Goal: Task Accomplishment & Management: Manage account settings

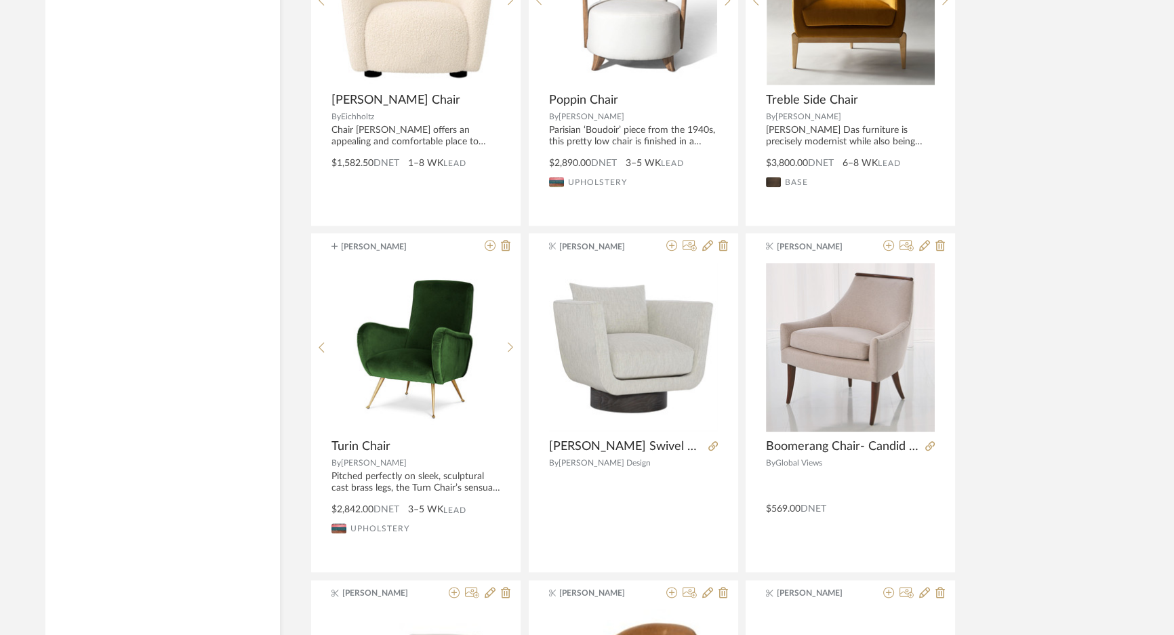
scroll to position [73111, 0]
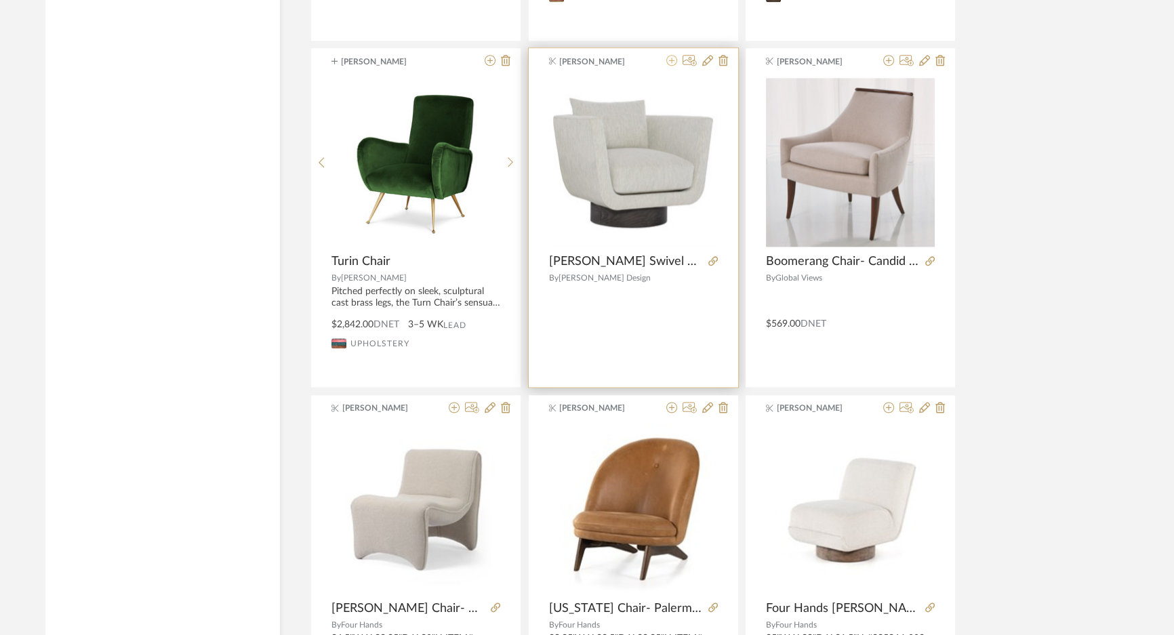
click at [673, 55] on icon at bounding box center [672, 60] width 11 height 11
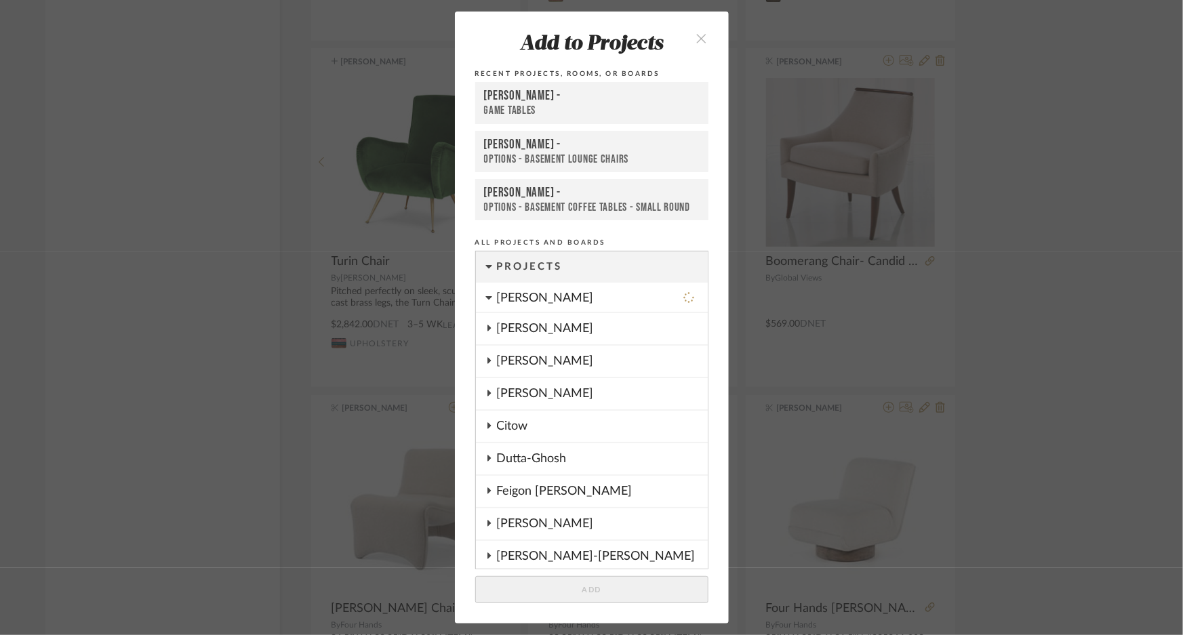
scroll to position [315, 0]
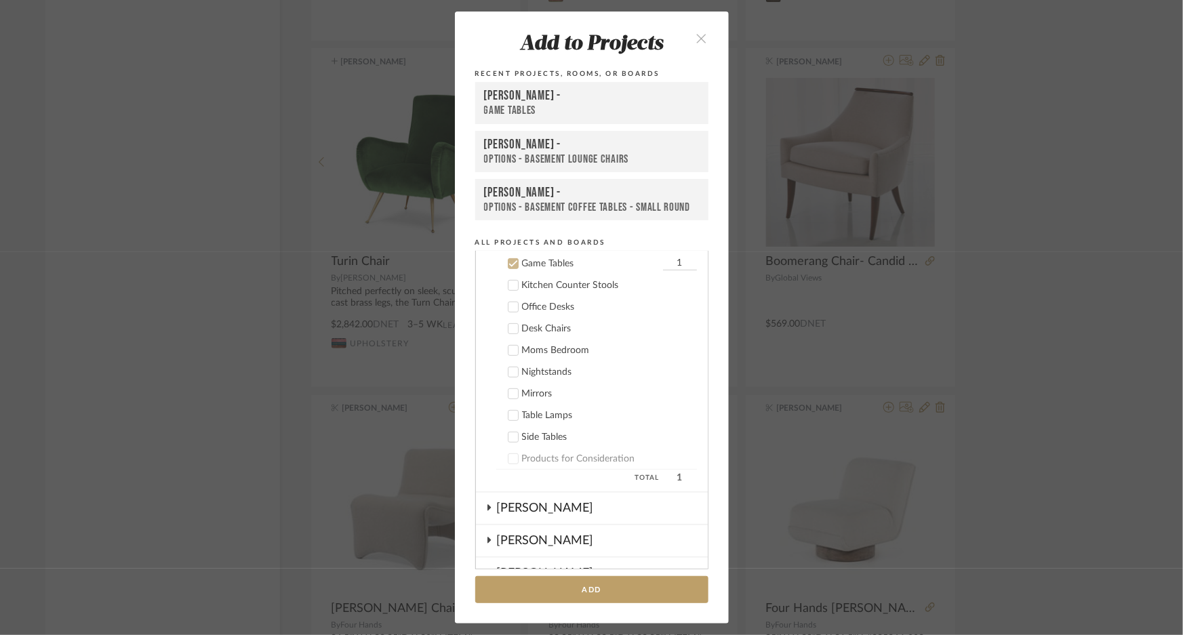
click at [588, 153] on div "OPTIONS - BASEMENT LOUNGE CHAIRS" at bounding box center [592, 160] width 216 height 14
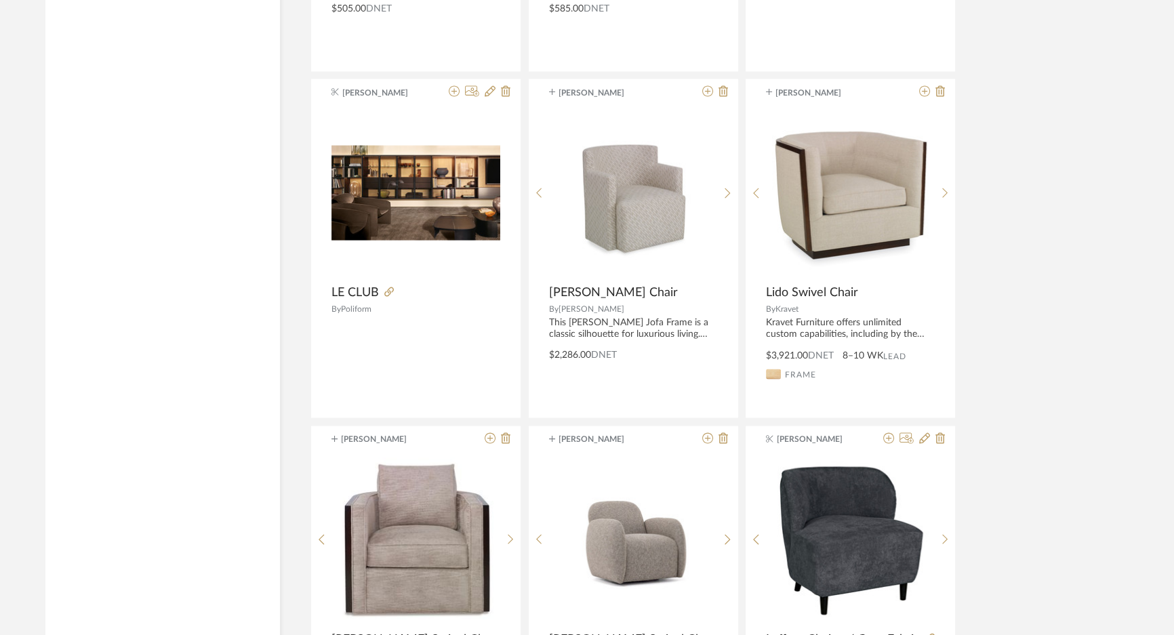
scroll to position [74713, 0]
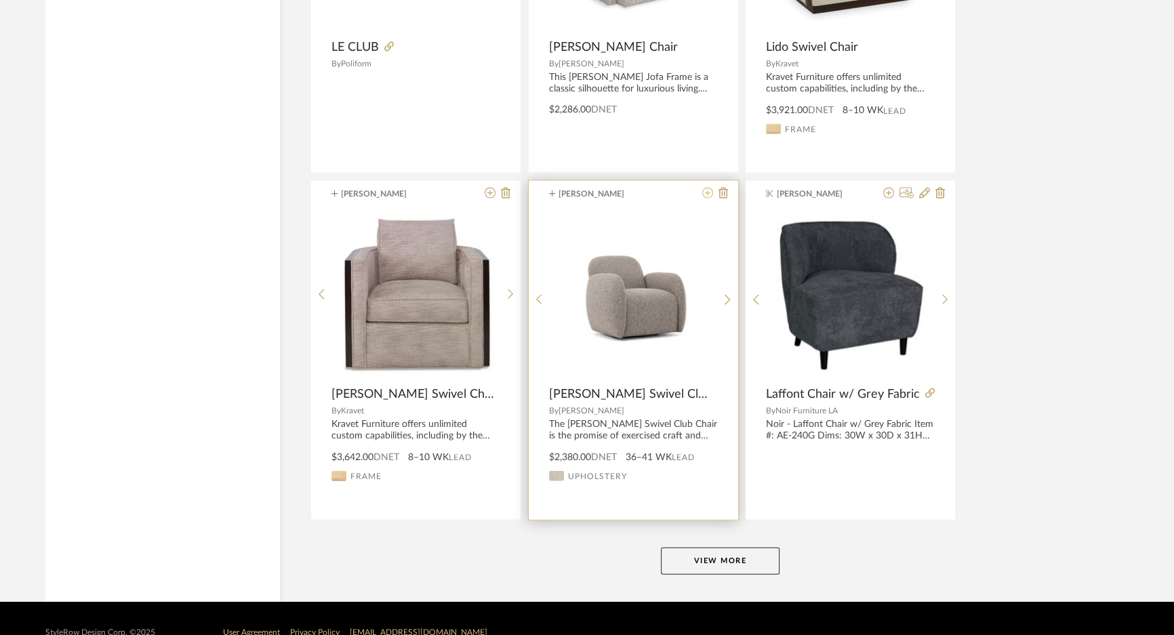
click at [710, 188] on icon at bounding box center [708, 193] width 11 height 11
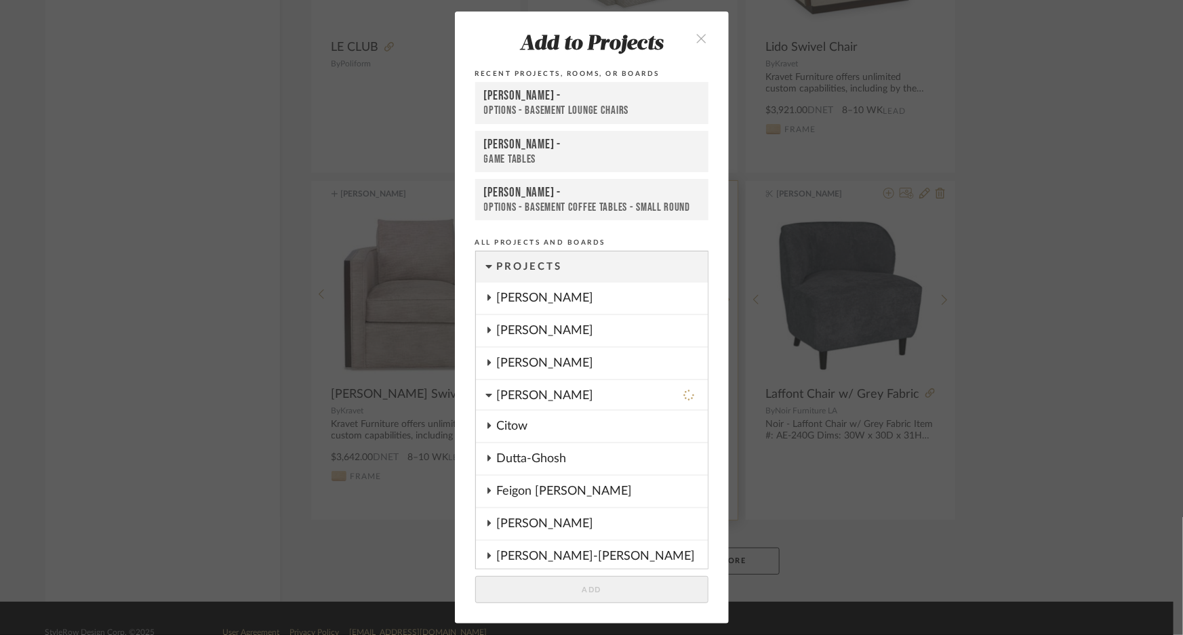
scroll to position [586, 0]
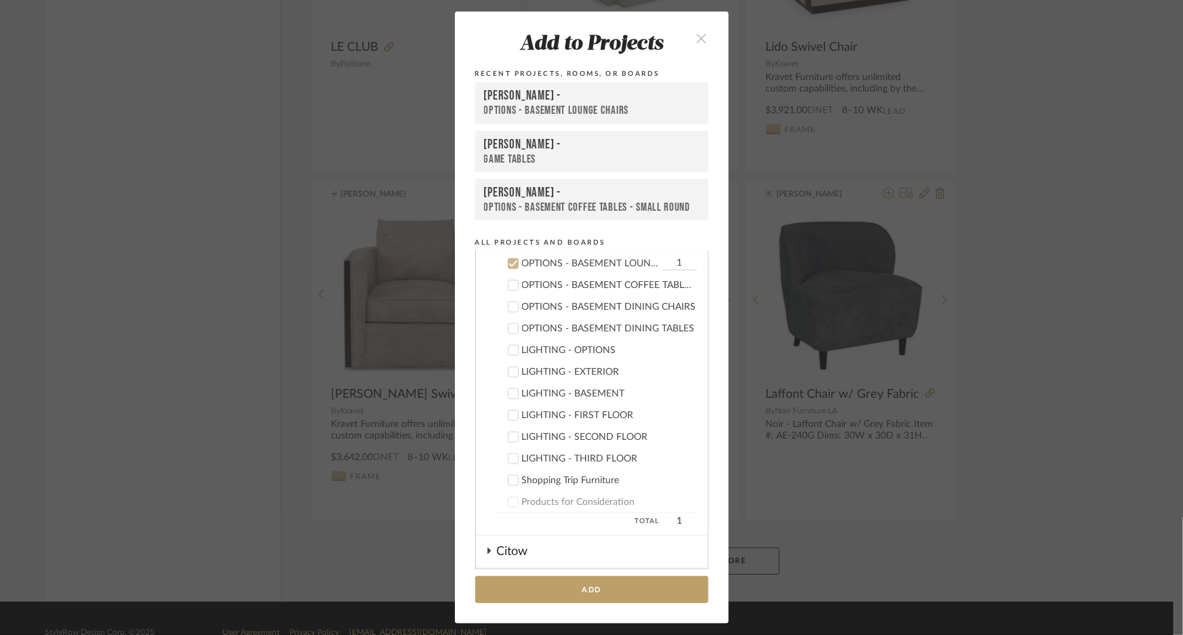
click at [591, 107] on div "OPTIONS - BASEMENT LOUNGE CHAIRS" at bounding box center [592, 111] width 216 height 14
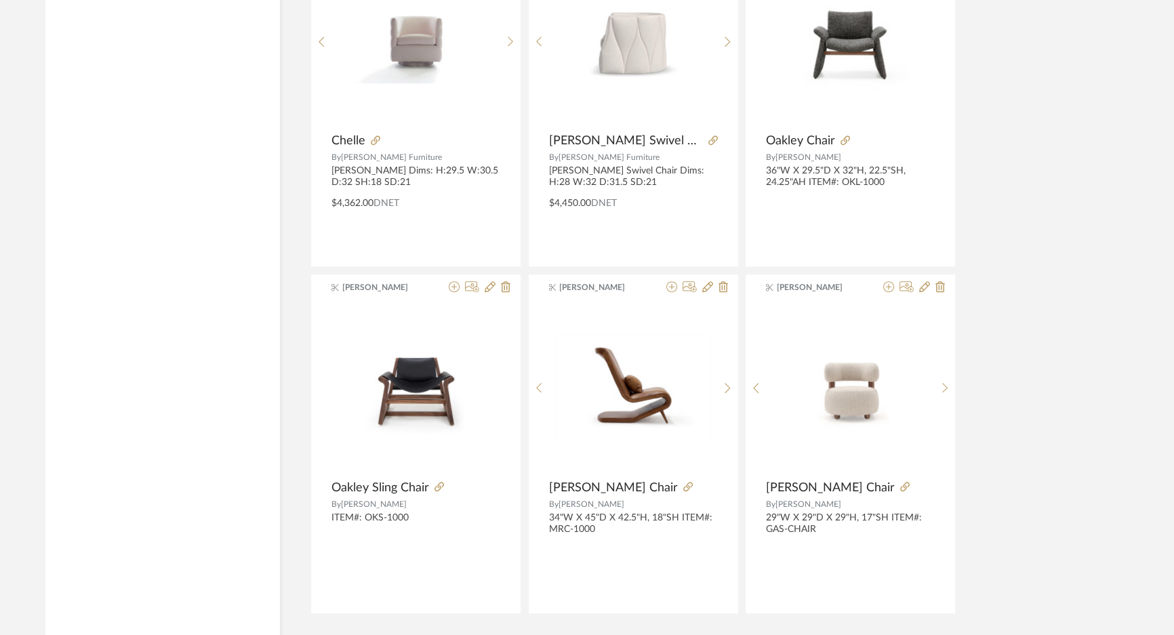
scroll to position [78874, 0]
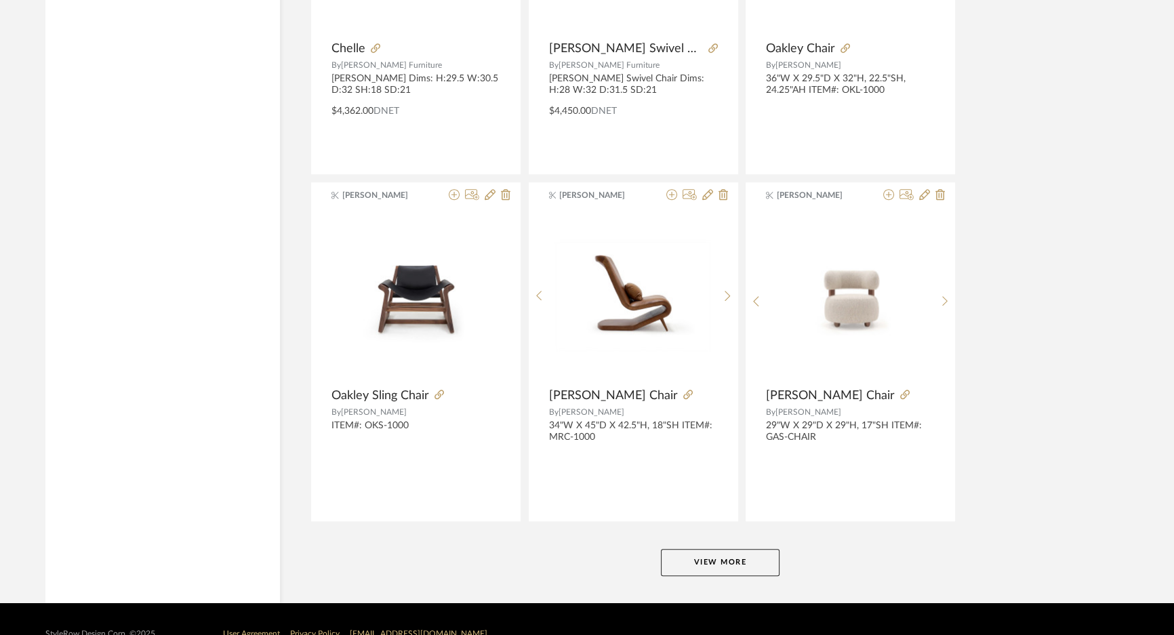
click at [726, 549] on button "View More" at bounding box center [720, 562] width 119 height 27
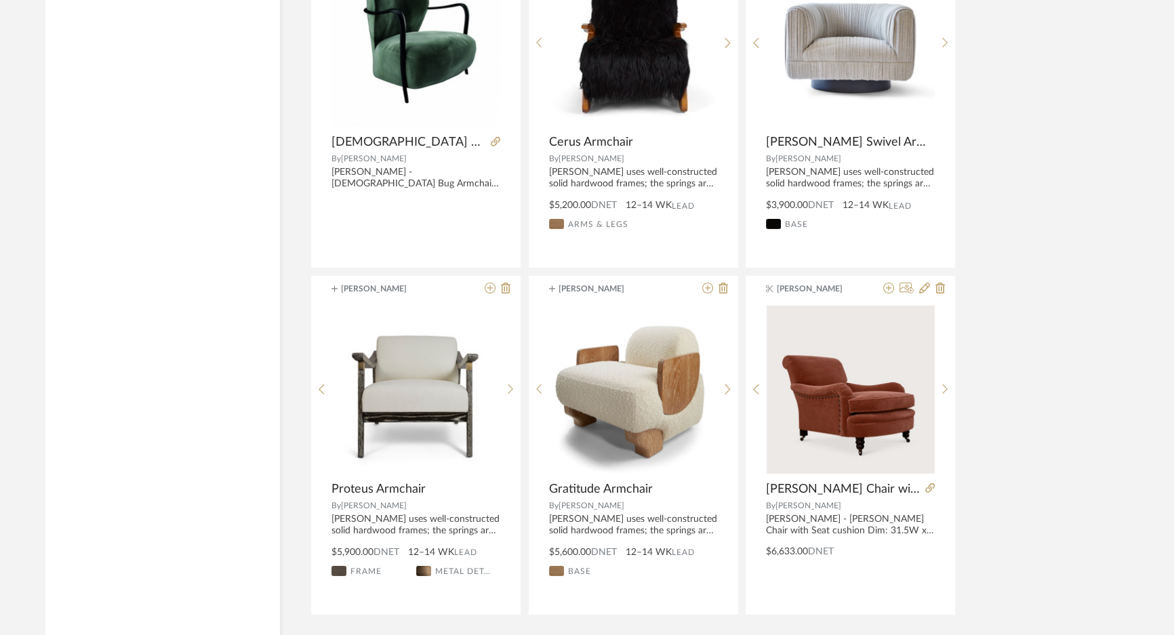
scroll to position [83035, 0]
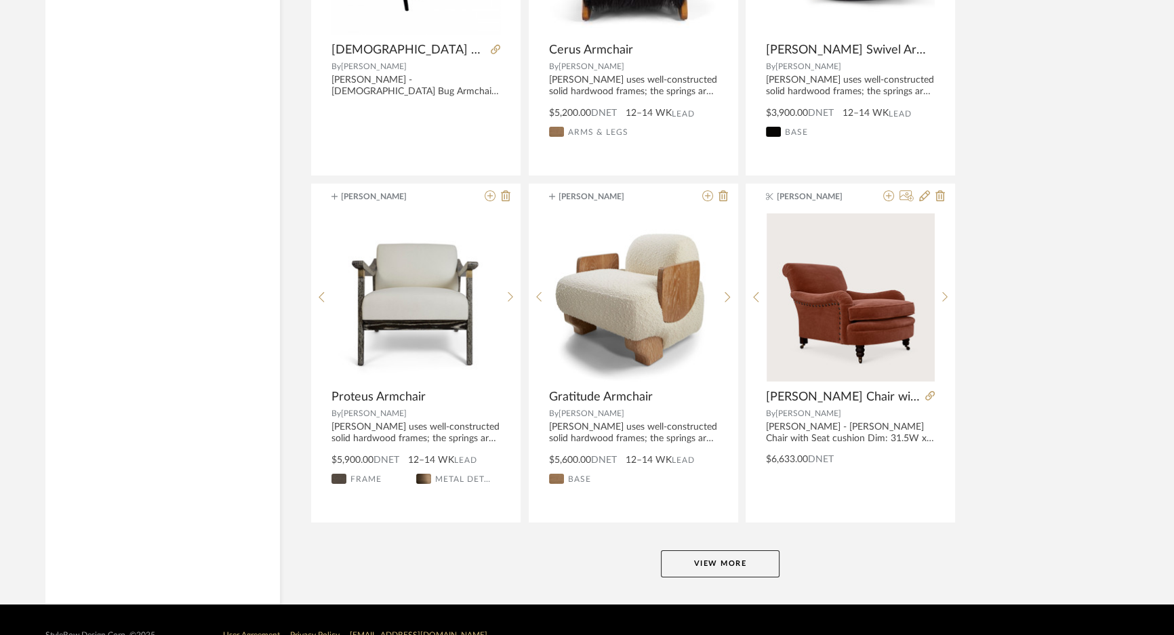
click at [726, 551] on button "View More" at bounding box center [720, 564] width 119 height 27
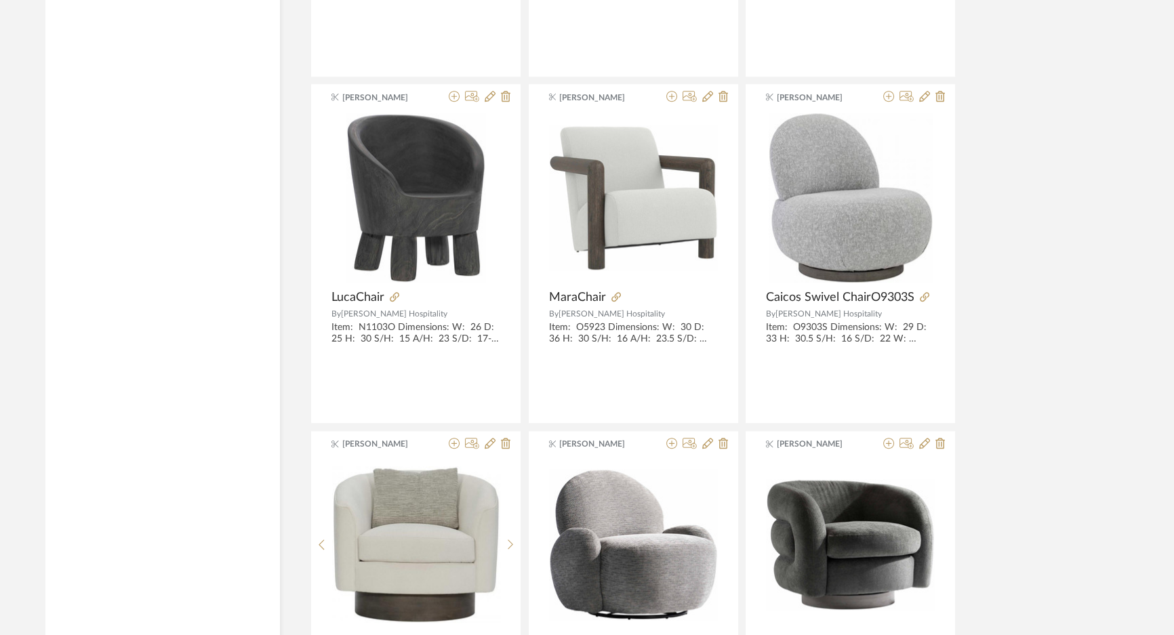
scroll to position [85500, 0]
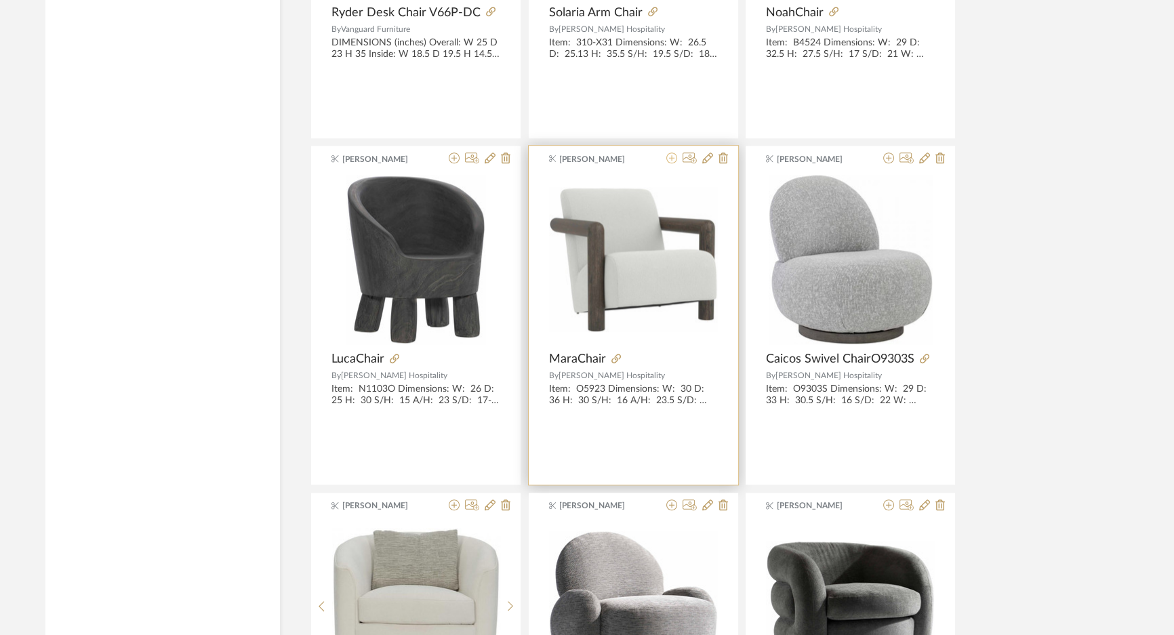
click at [672, 153] on icon at bounding box center [672, 158] width 11 height 11
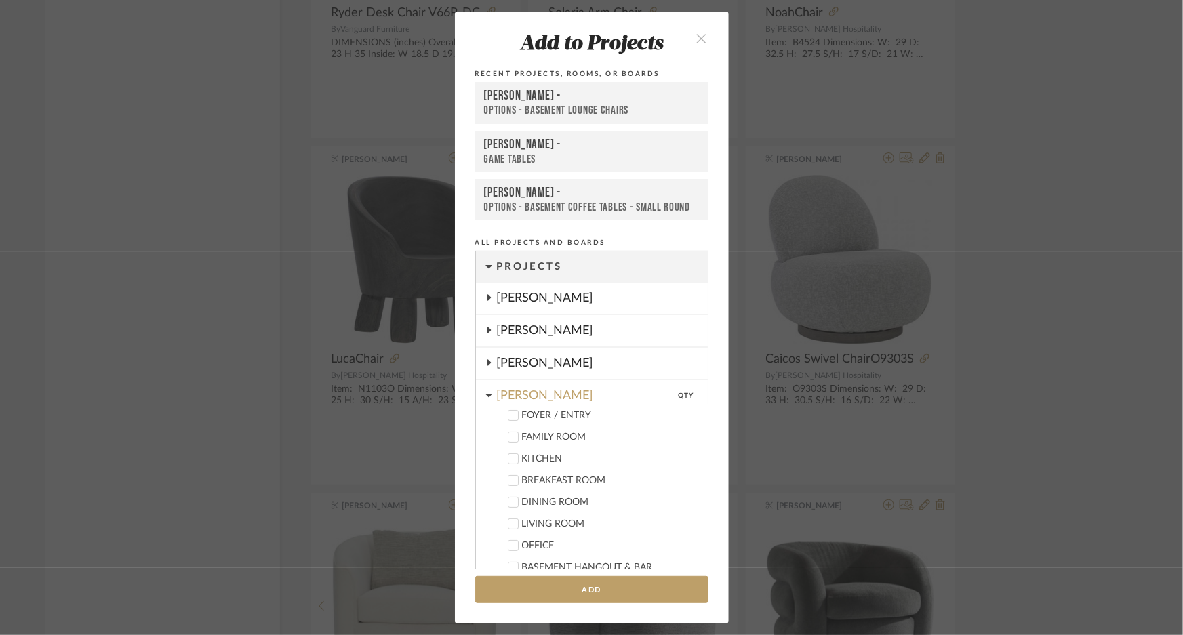
scroll to position [586, 0]
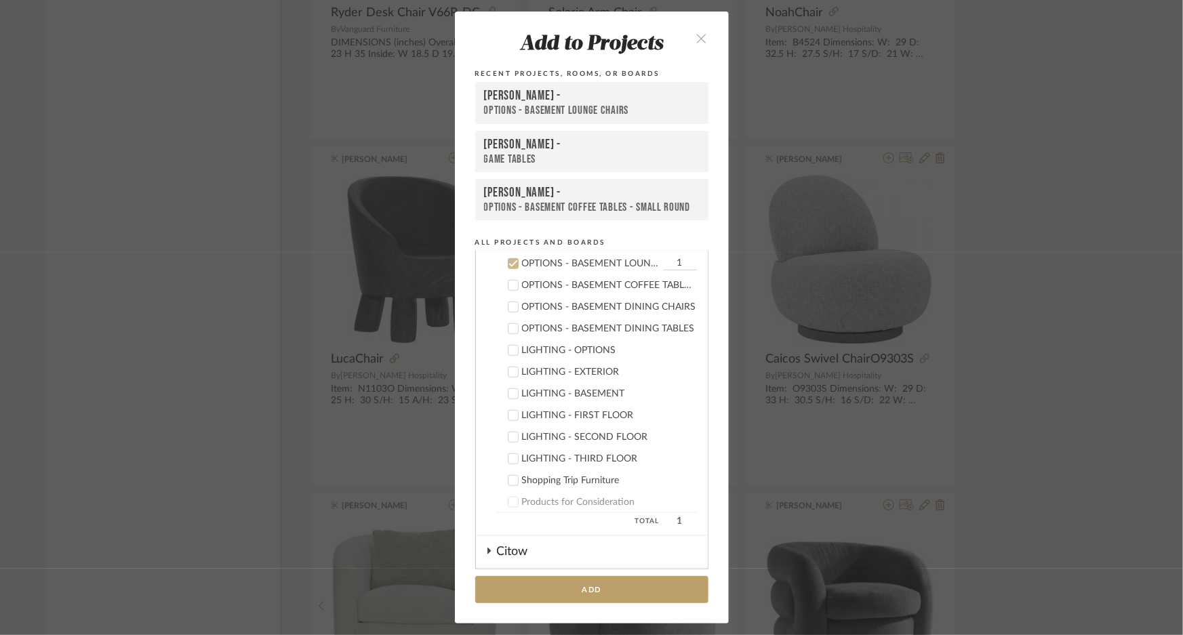
click at [582, 104] on div "OPTIONS - BASEMENT LOUNGE CHAIRS" at bounding box center [592, 111] width 216 height 14
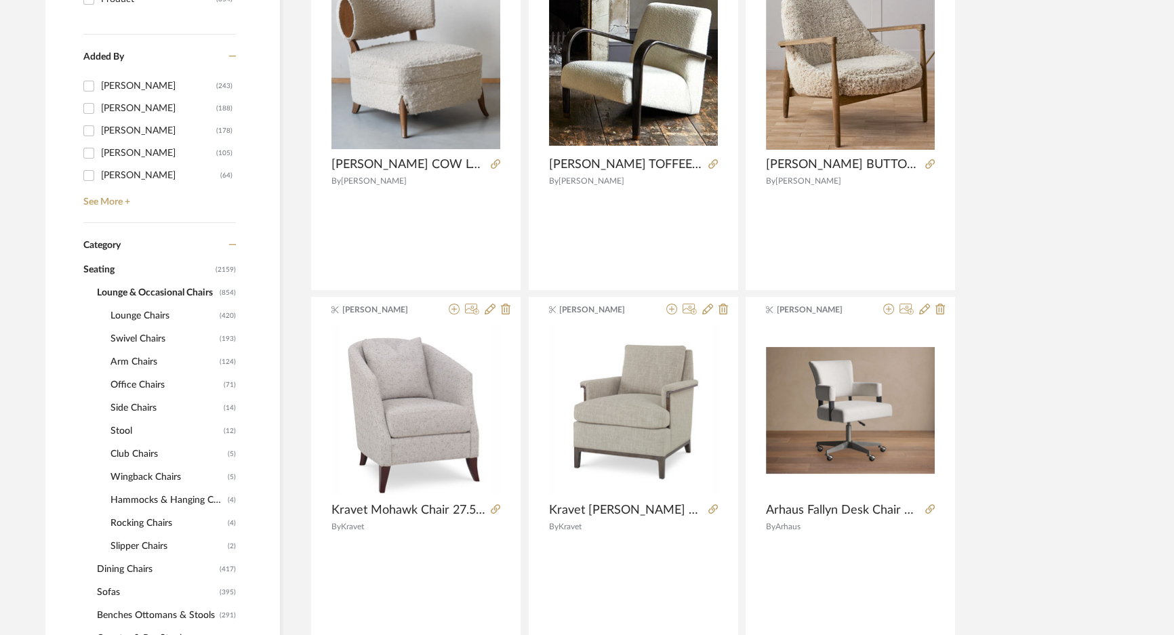
scroll to position [431, 0]
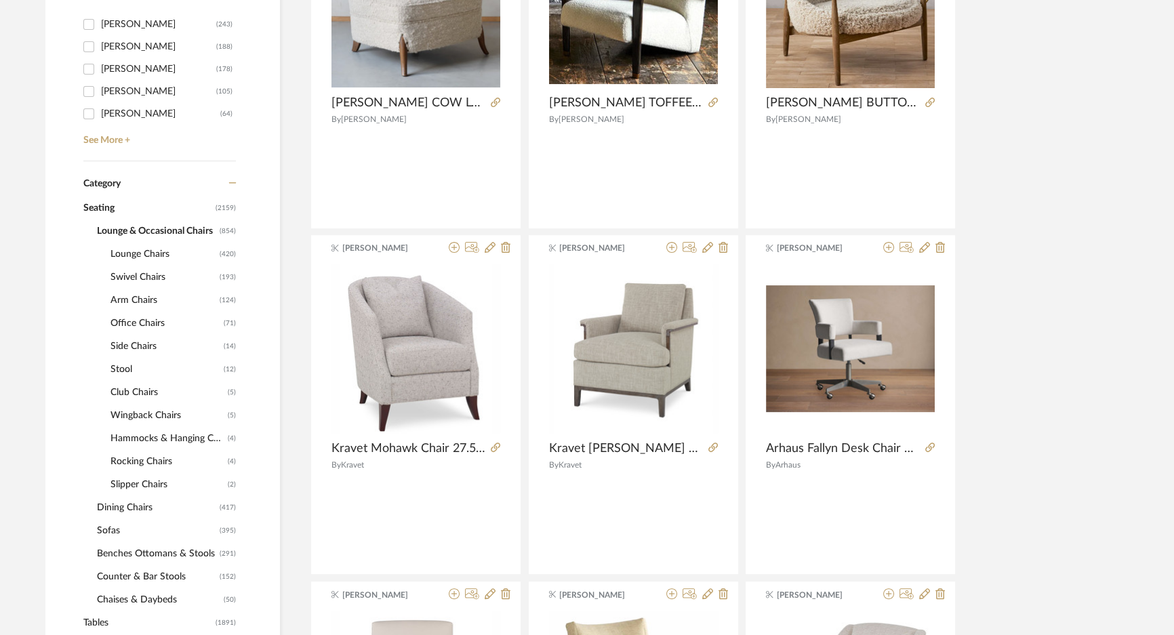
click at [135, 574] on span "Counter & Bar Stools" at bounding box center [156, 577] width 119 height 23
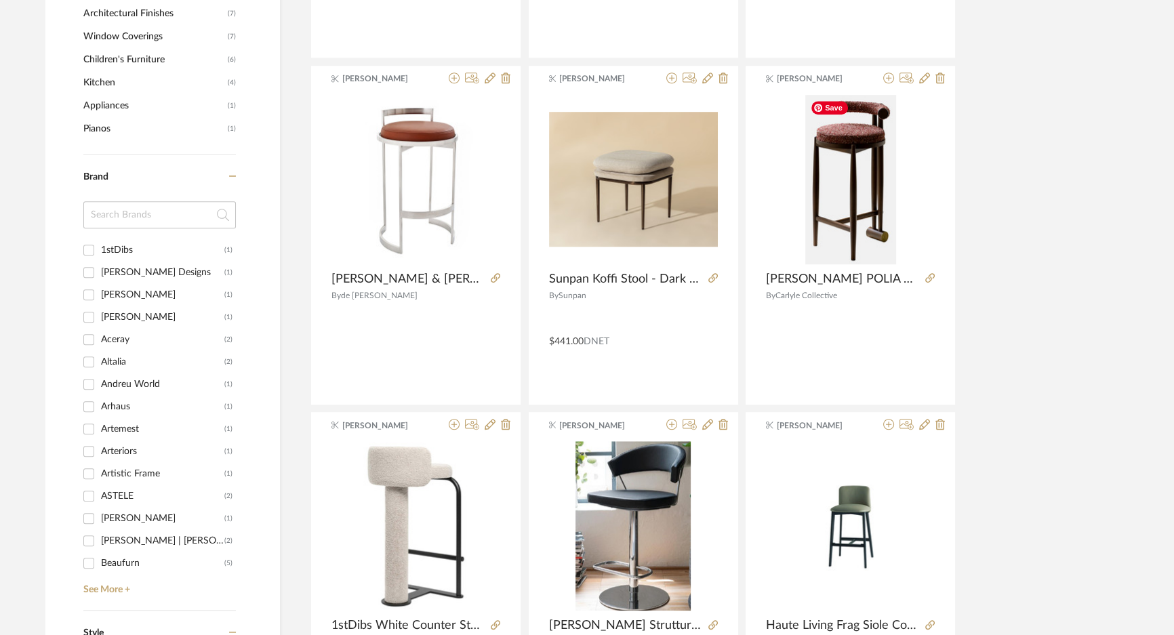
scroll to position [1417, 0]
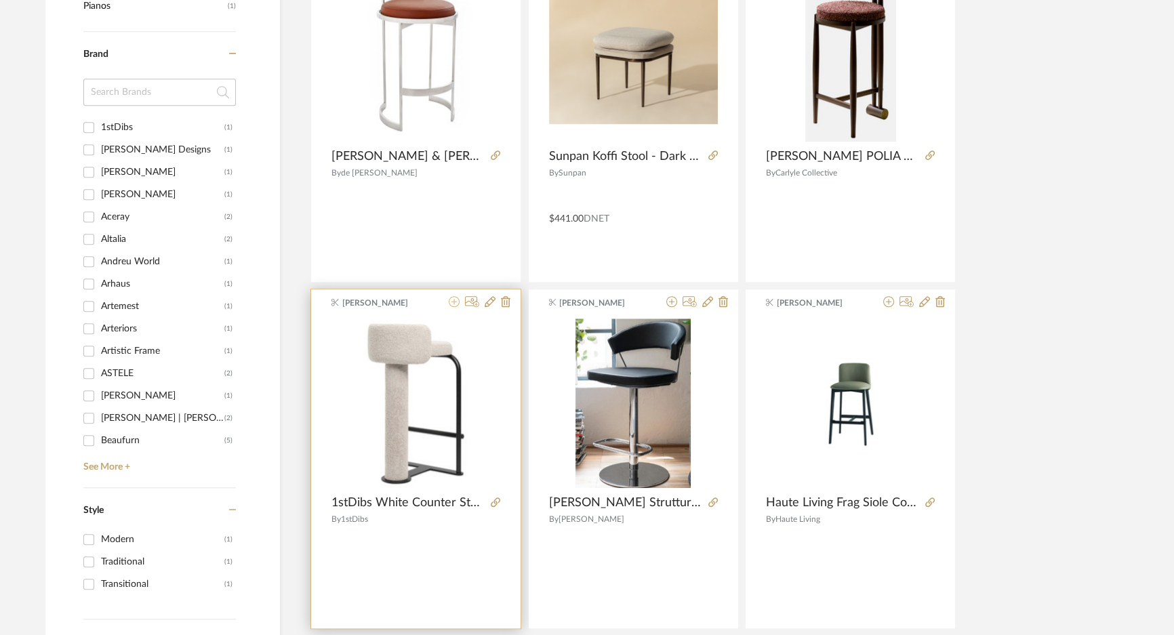
click at [452, 302] on icon at bounding box center [454, 301] width 11 height 11
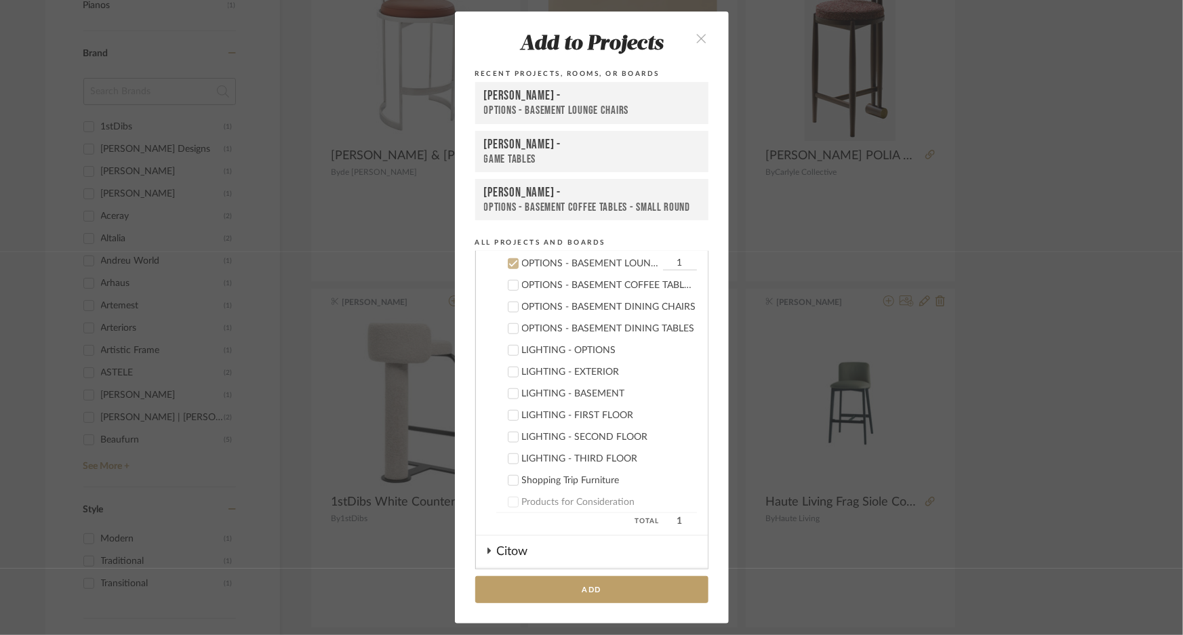
scroll to position [524, 0]
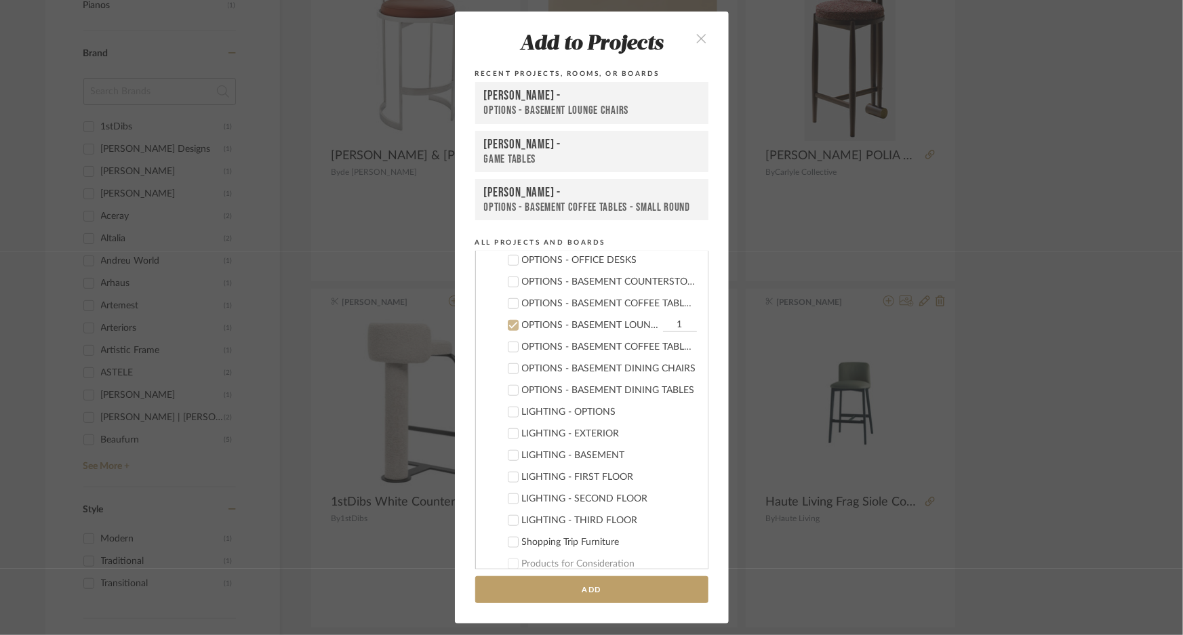
click at [513, 283] on icon at bounding box center [513, 281] width 9 height 9
click at [509, 326] on icon at bounding box center [513, 325] width 9 height 9
click at [587, 585] on button "Add" at bounding box center [591, 590] width 233 height 28
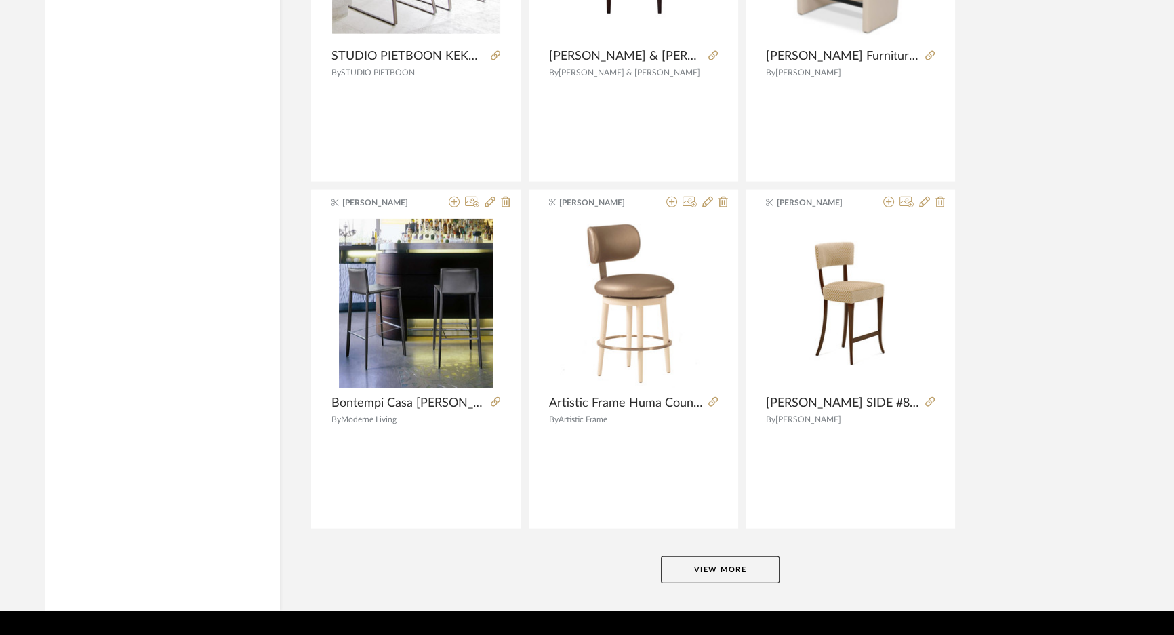
scroll to position [3981, 0]
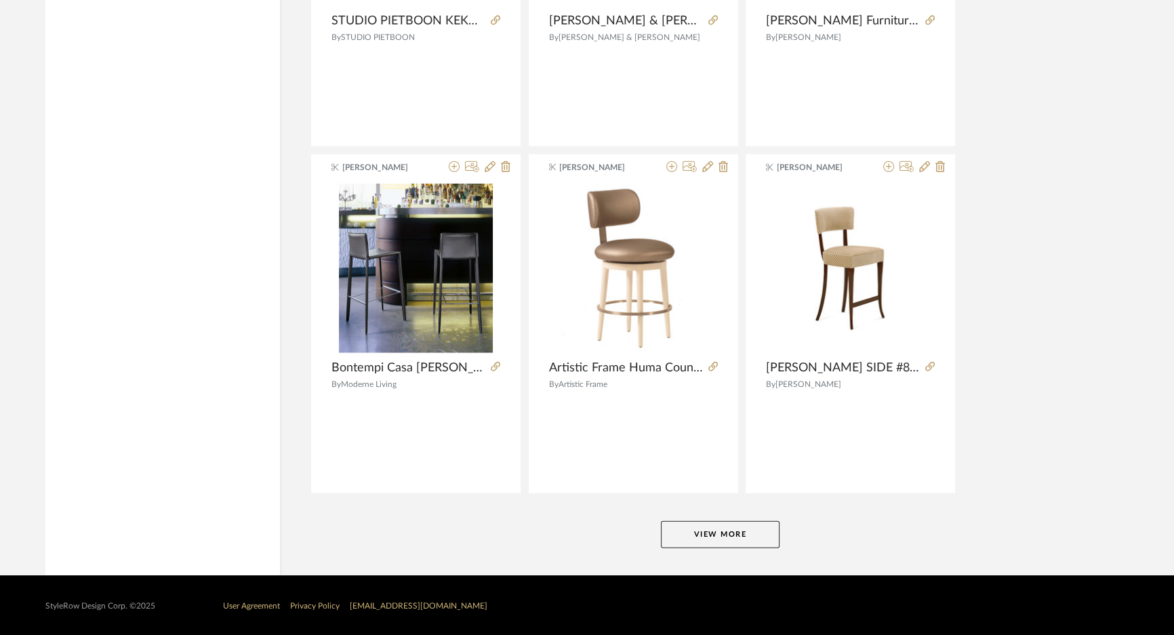
click at [756, 526] on button "View More" at bounding box center [720, 534] width 119 height 27
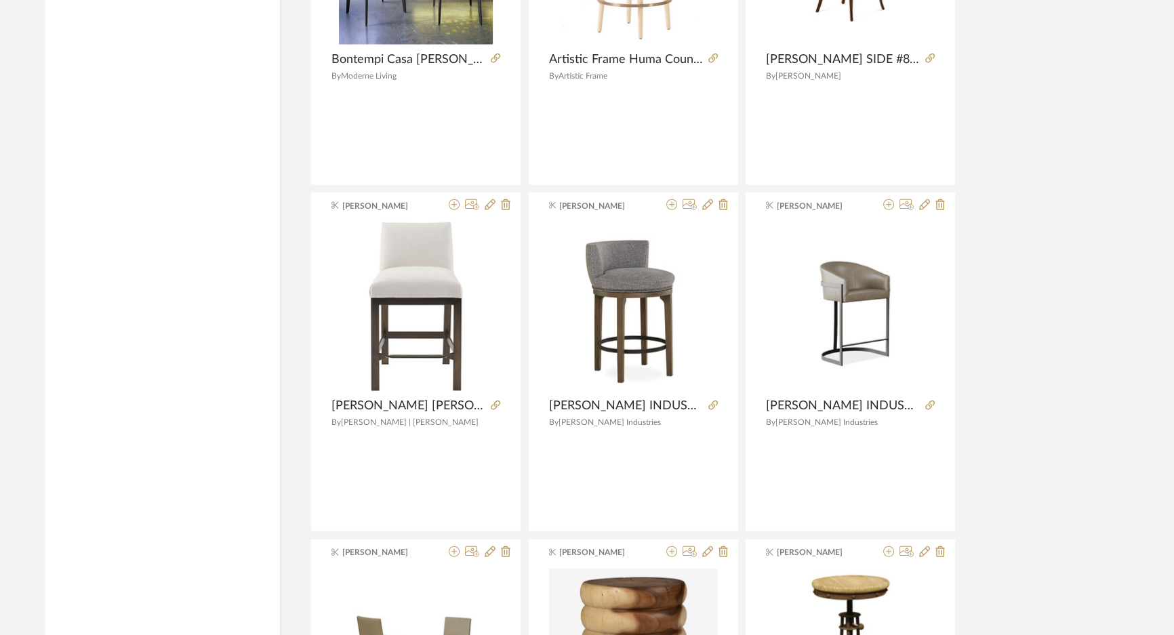
scroll to position [4536, 0]
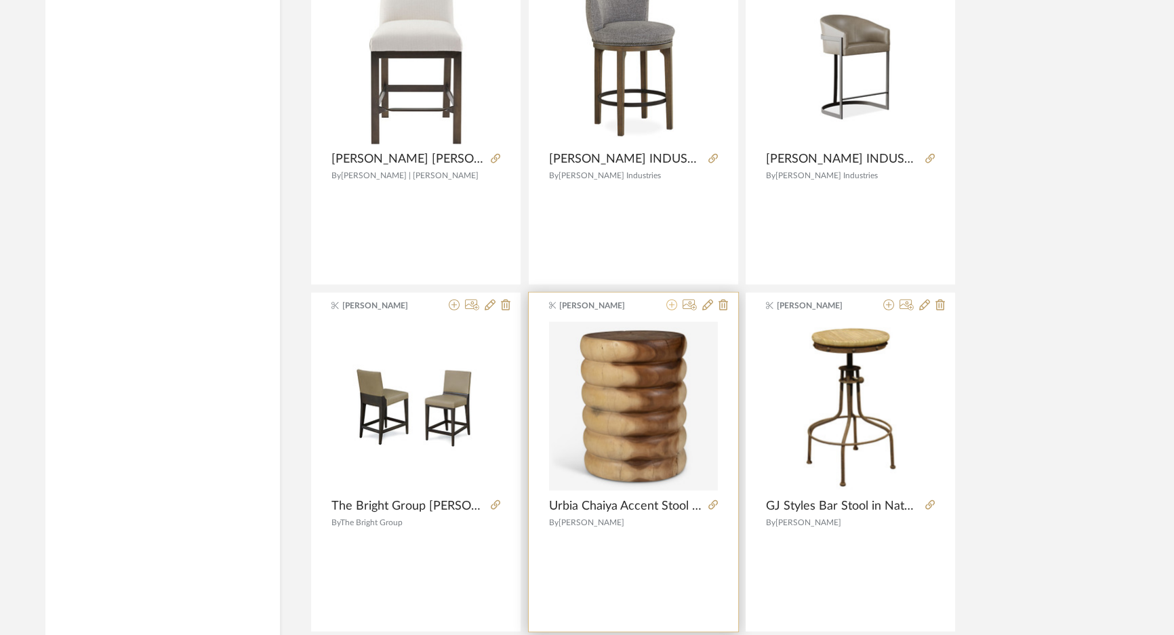
click at [673, 300] on icon at bounding box center [672, 305] width 11 height 11
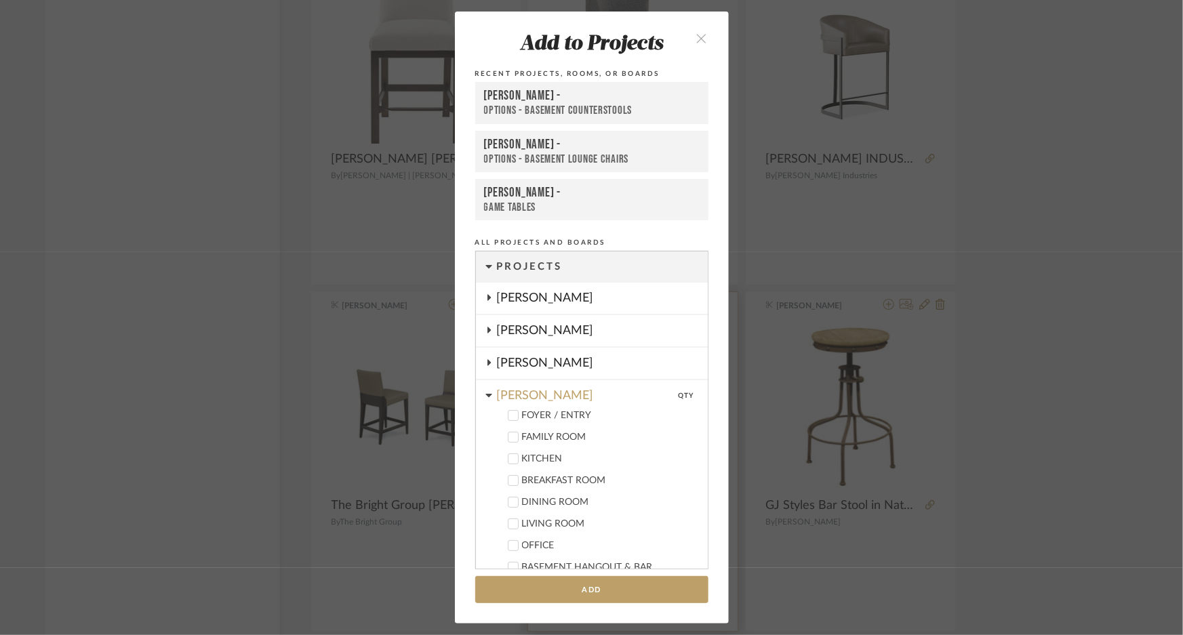
scroll to position [542, 0]
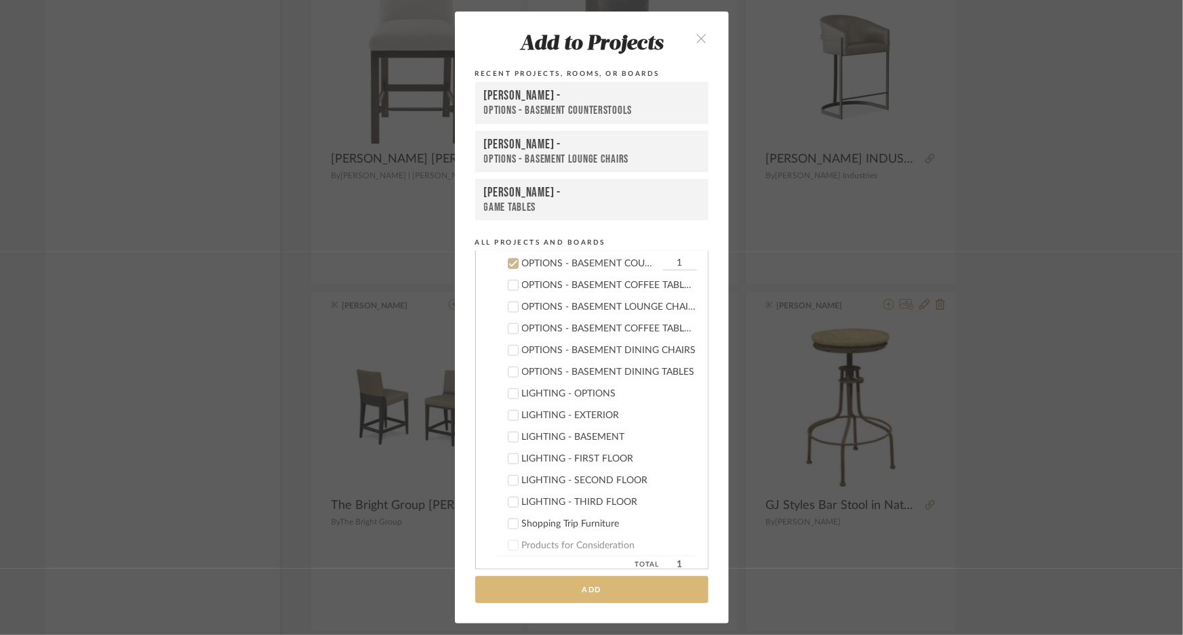
click at [595, 583] on button "Add" at bounding box center [591, 590] width 233 height 28
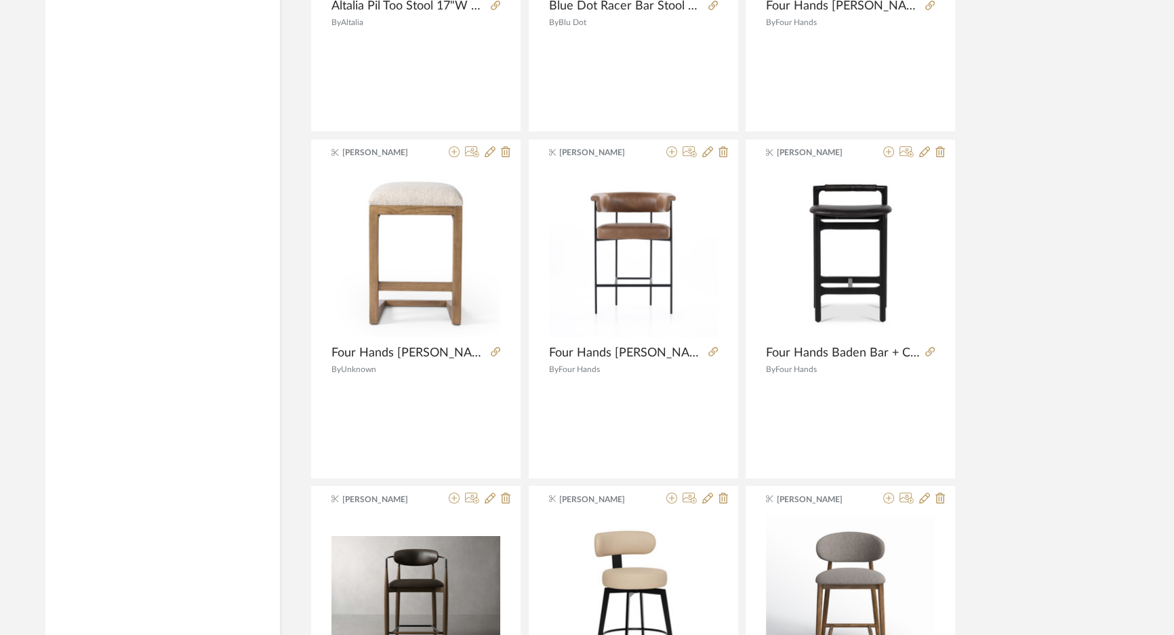
scroll to position [6262, 0]
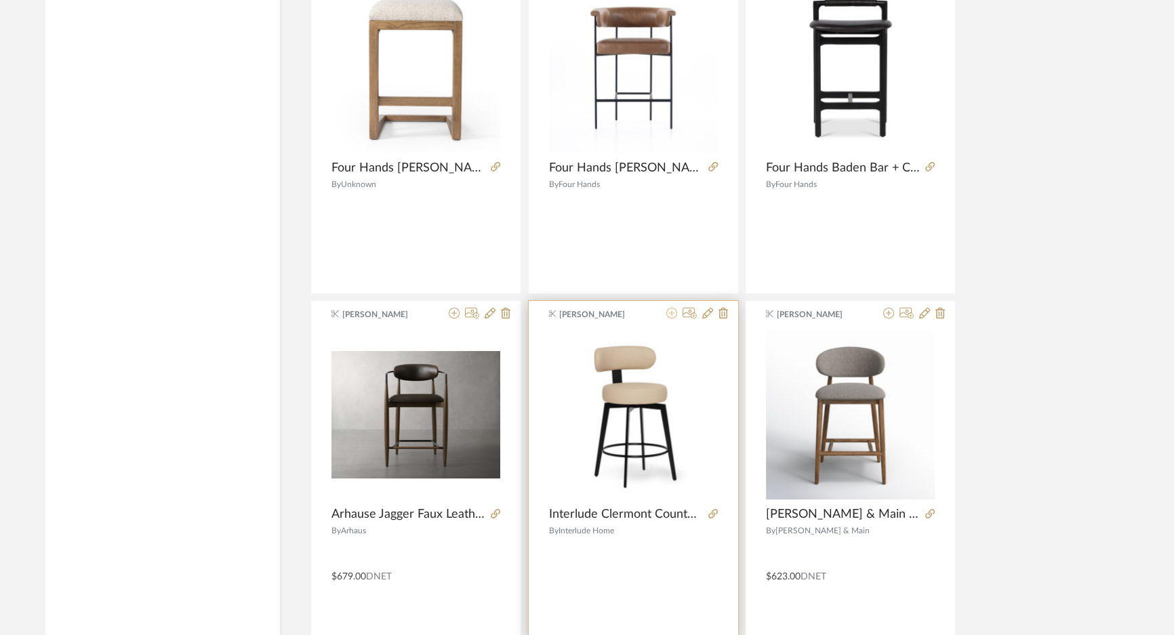
click at [673, 311] on icon at bounding box center [672, 313] width 11 height 11
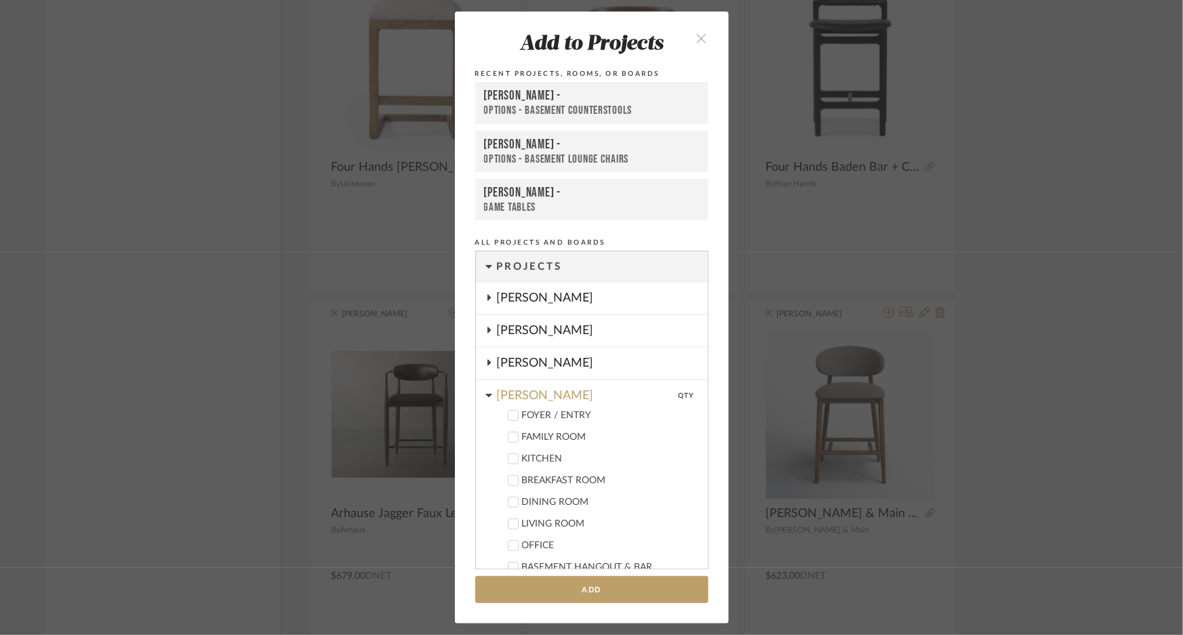
scroll to position [542, 0]
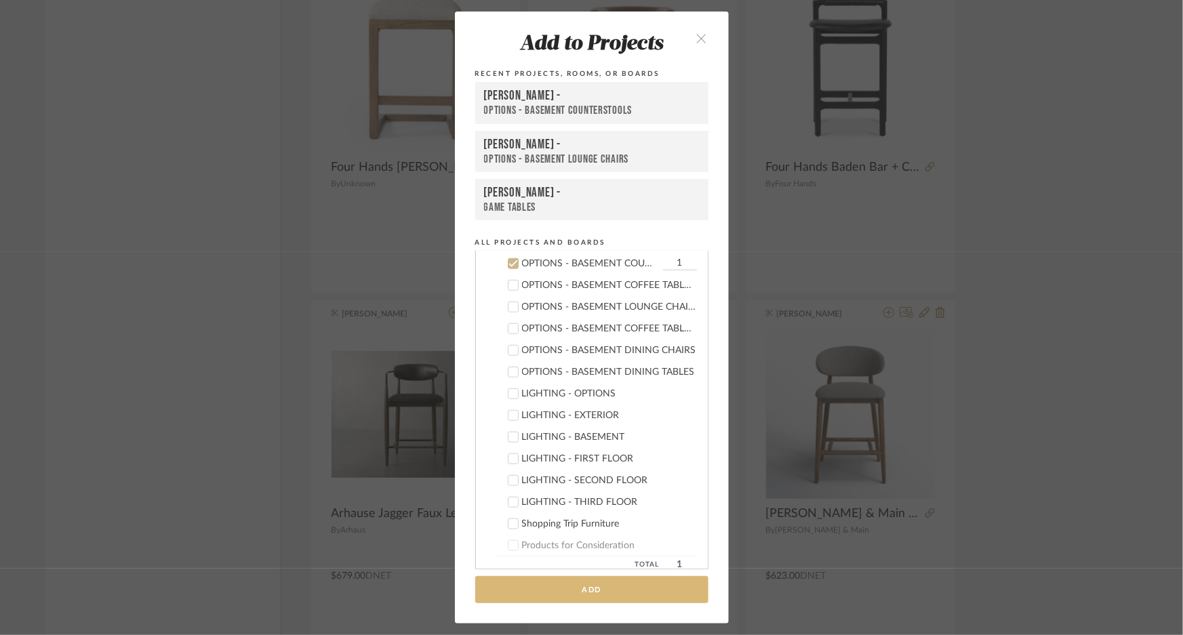
click at [572, 581] on button "Add" at bounding box center [591, 590] width 233 height 28
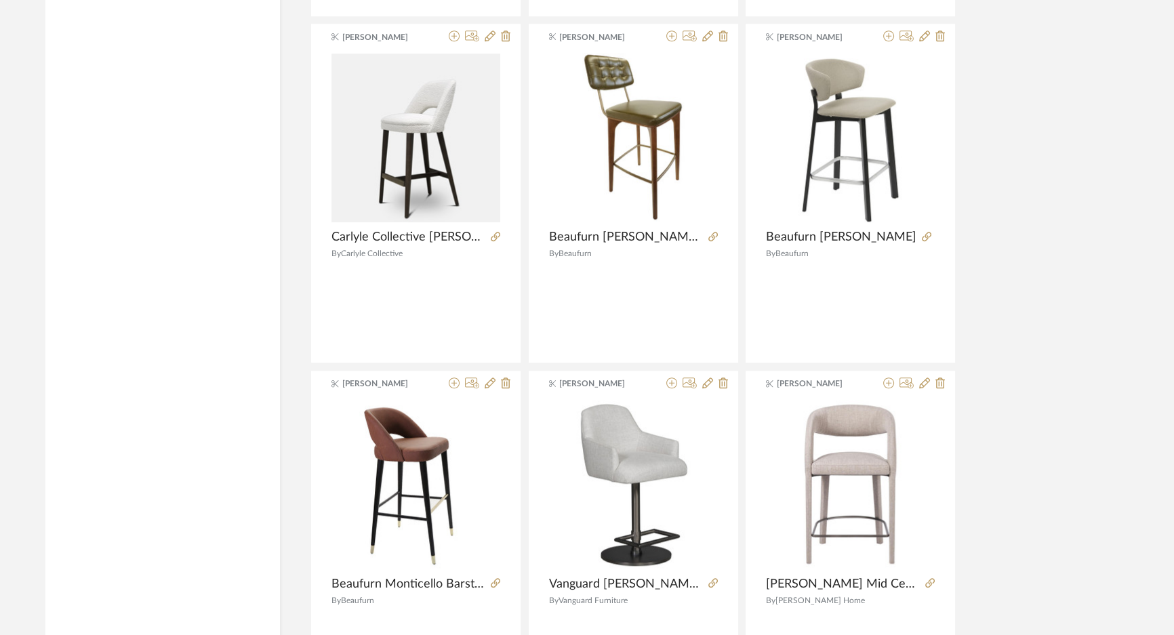
scroll to position [8111, 0]
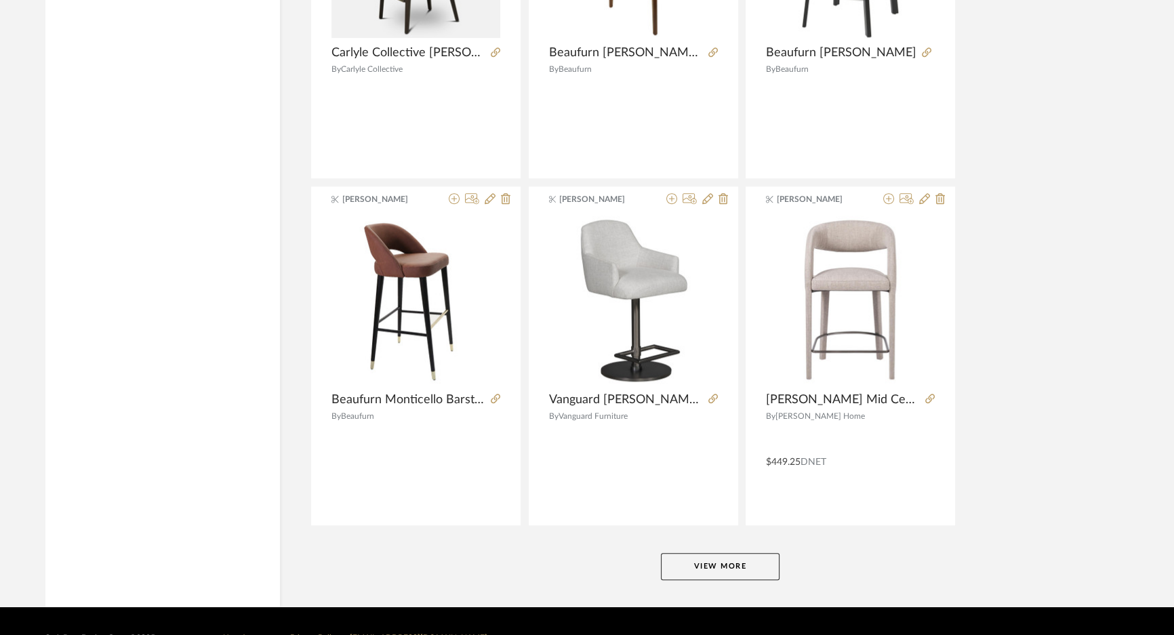
click at [758, 570] on button "View More" at bounding box center [720, 566] width 119 height 27
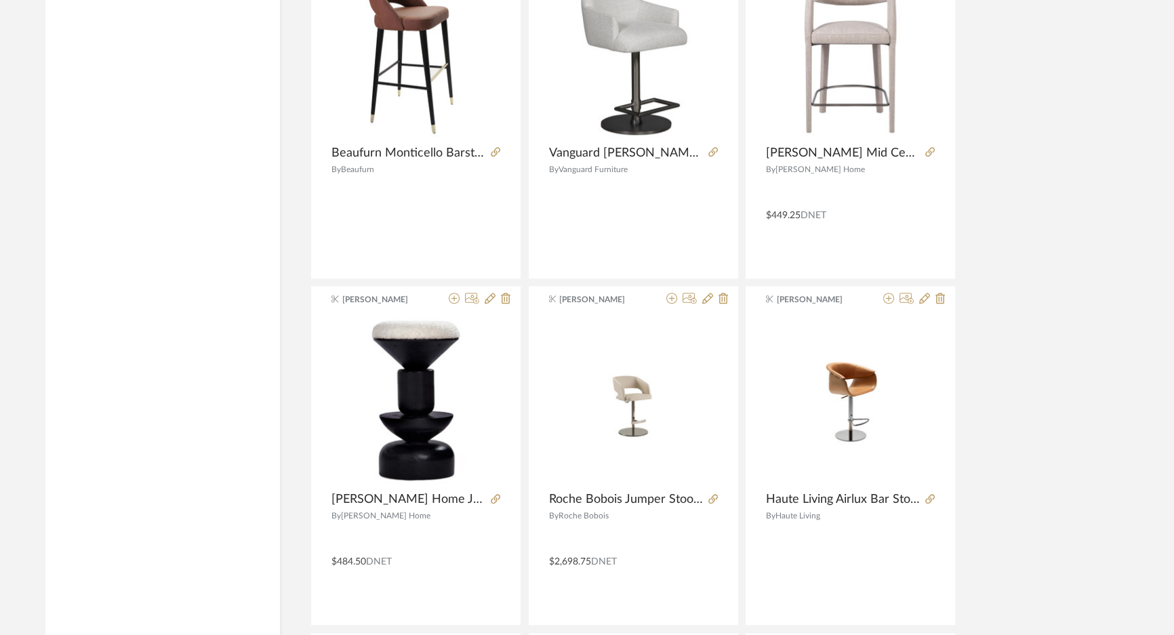
scroll to position [8420, 0]
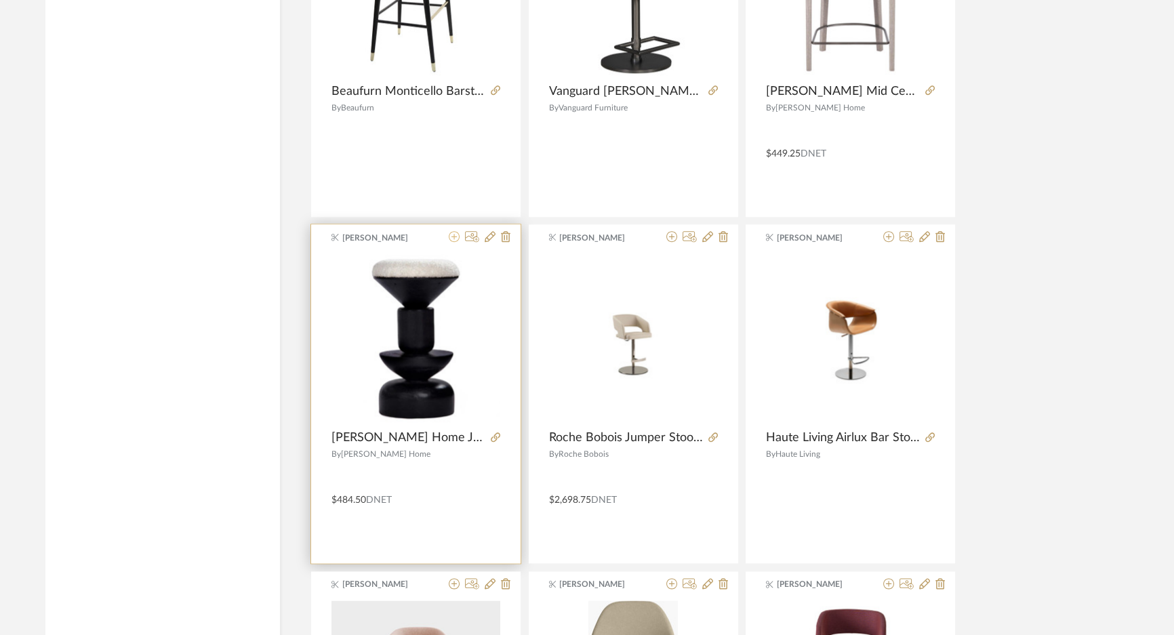
click at [452, 231] on icon at bounding box center [454, 236] width 11 height 11
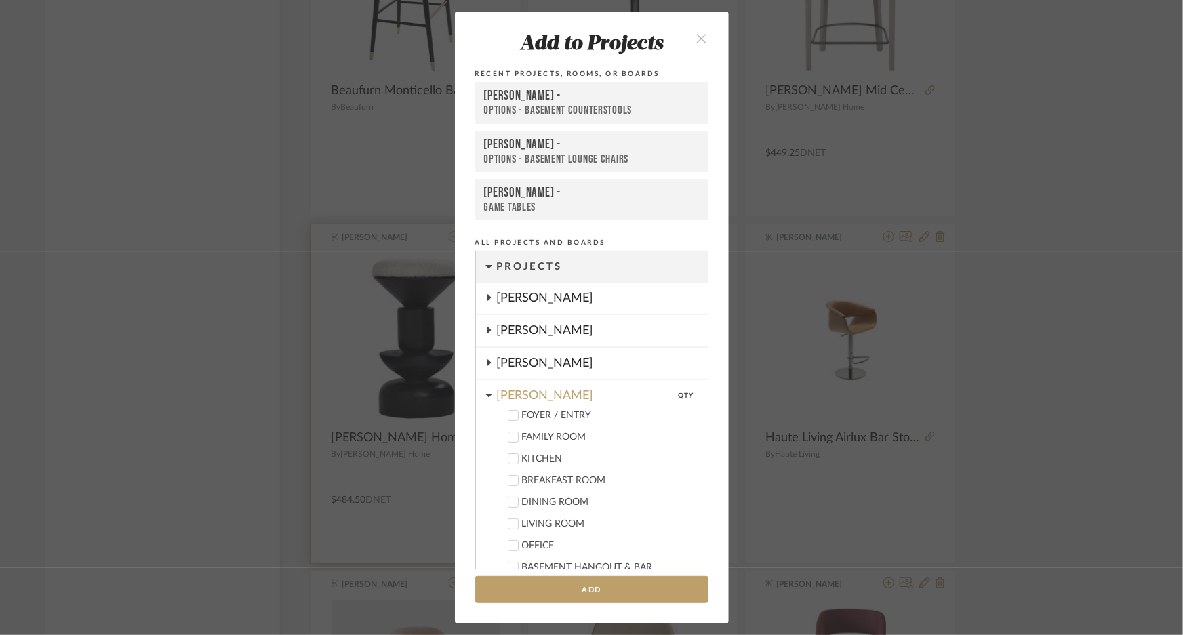
scroll to position [542, 0]
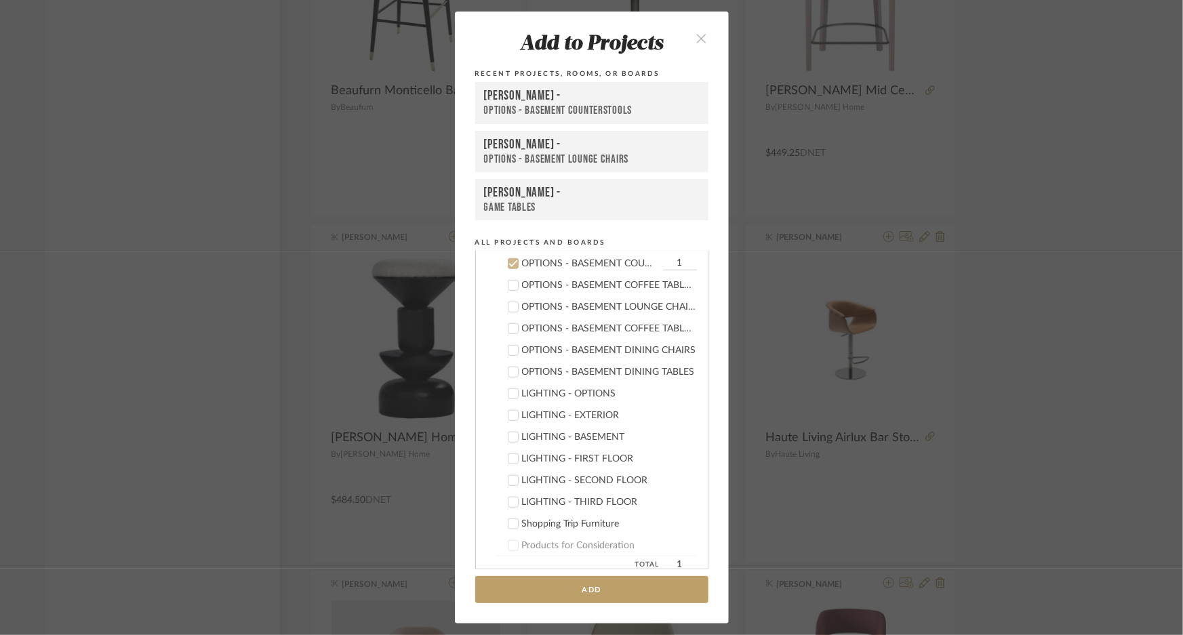
click at [585, 107] on div "OPTIONS - BASEMENT COUNTERSTOOLS" at bounding box center [592, 111] width 216 height 14
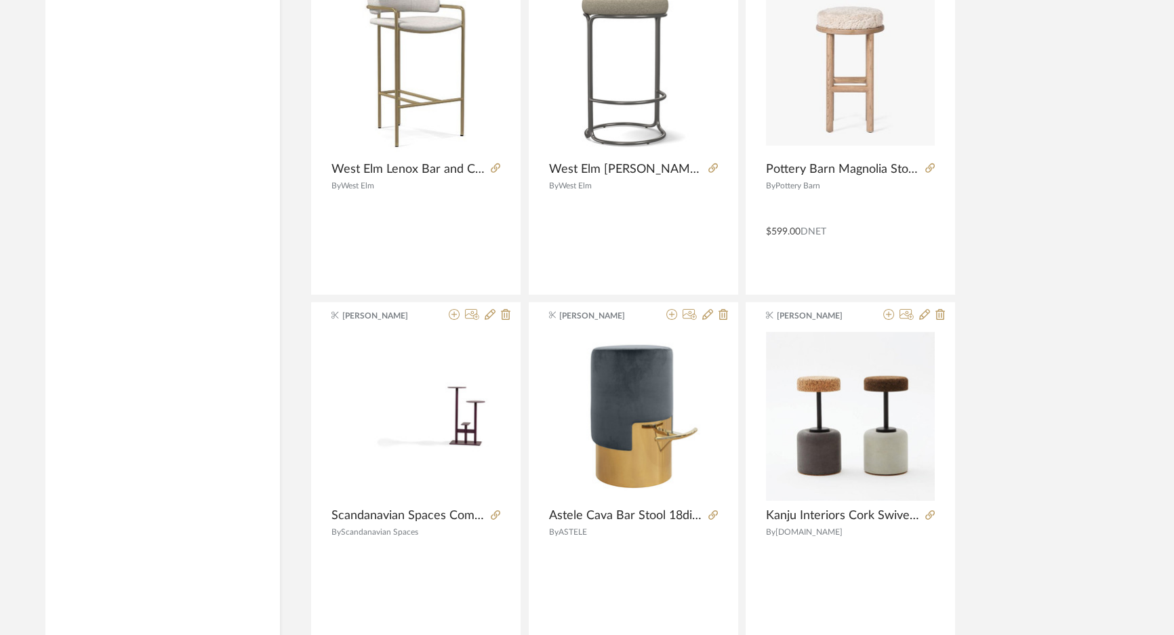
scroll to position [11872, 0]
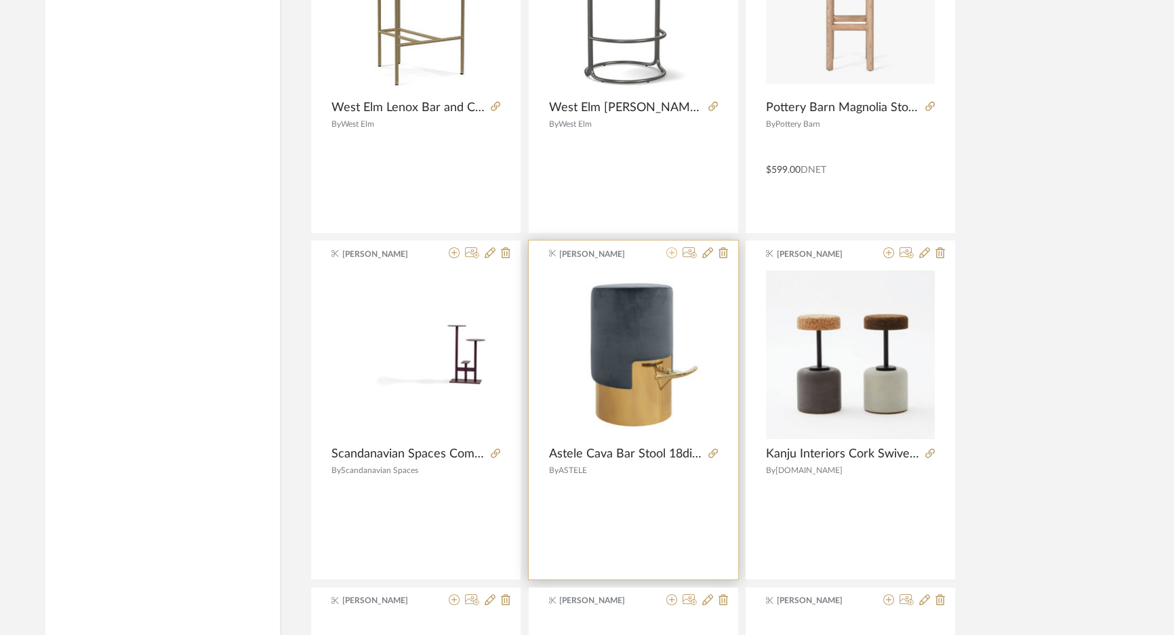
click at [673, 250] on icon at bounding box center [672, 253] width 11 height 11
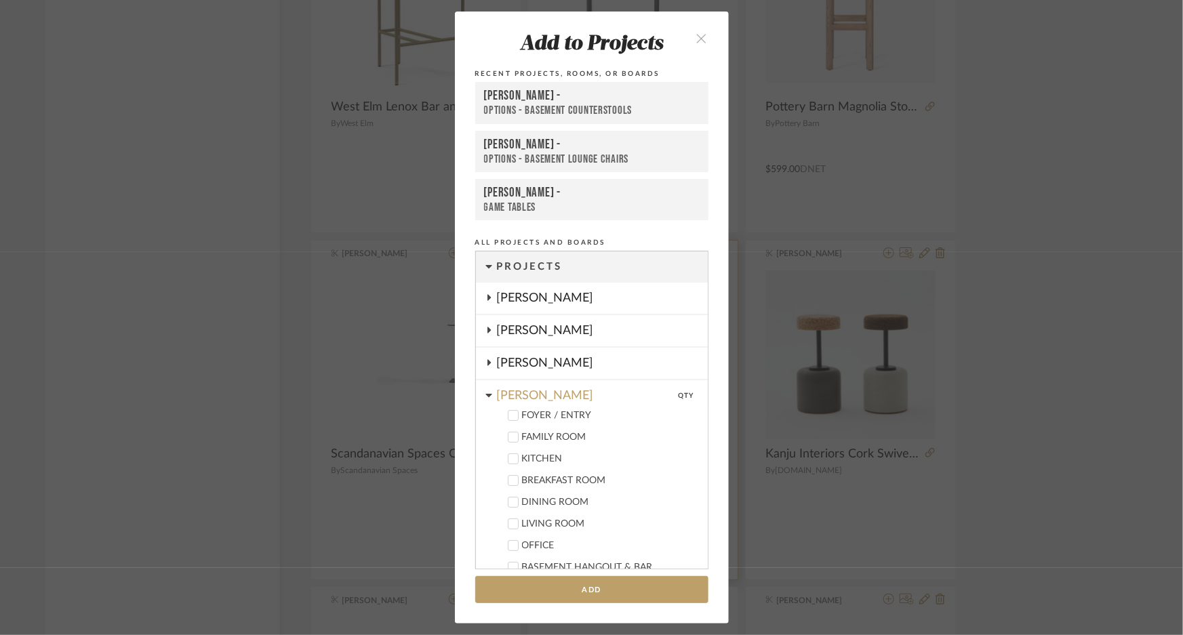
scroll to position [542, 0]
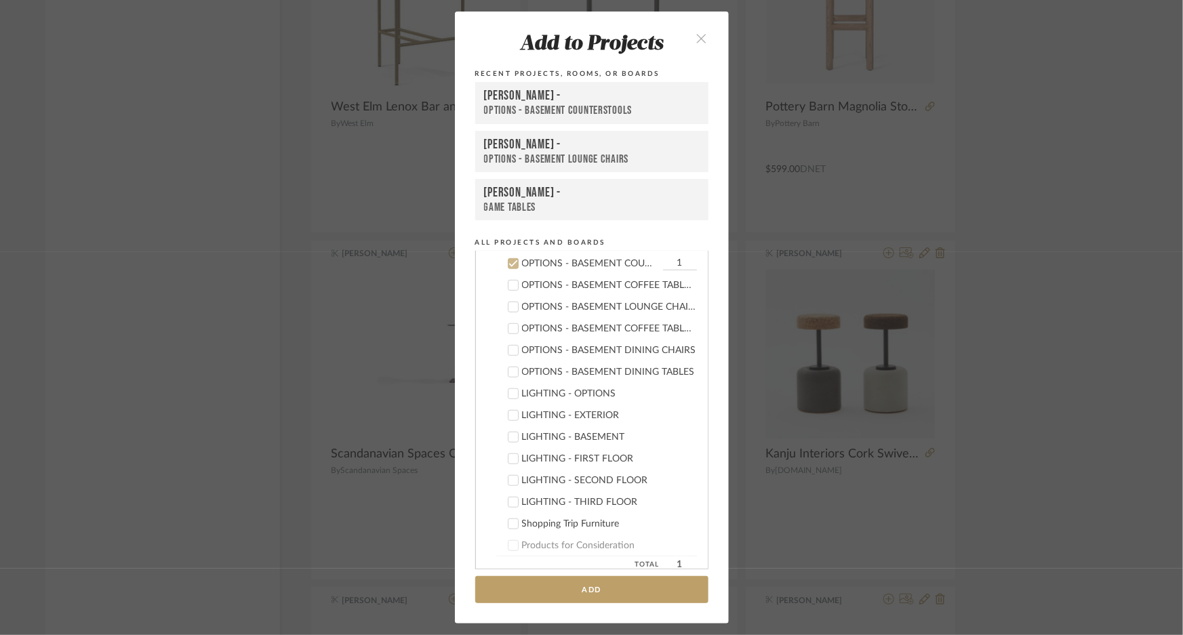
click at [574, 111] on div "OPTIONS - BASEMENT COUNTERSTOOLS" at bounding box center [592, 111] width 216 height 14
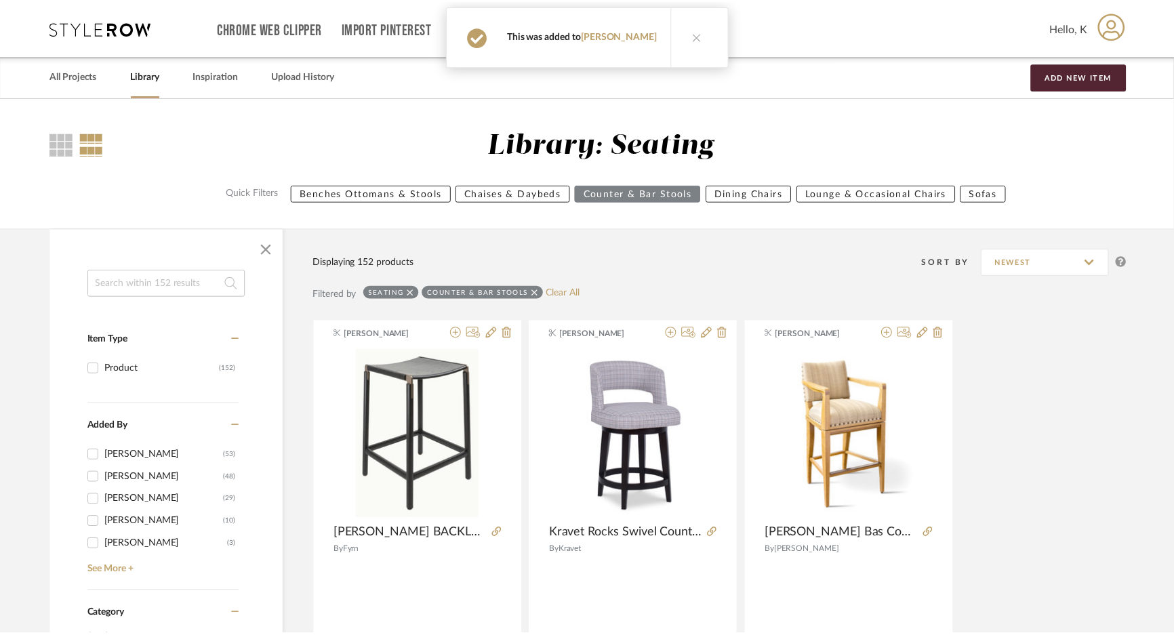
scroll to position [11872, 0]
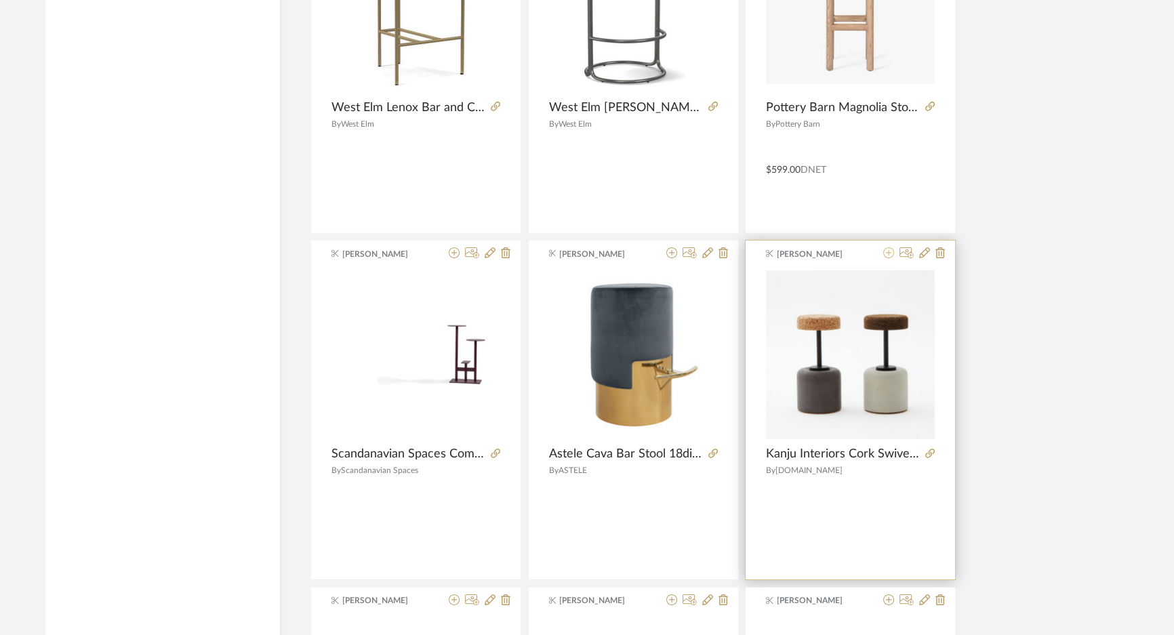
click at [890, 251] on icon at bounding box center [889, 253] width 11 height 11
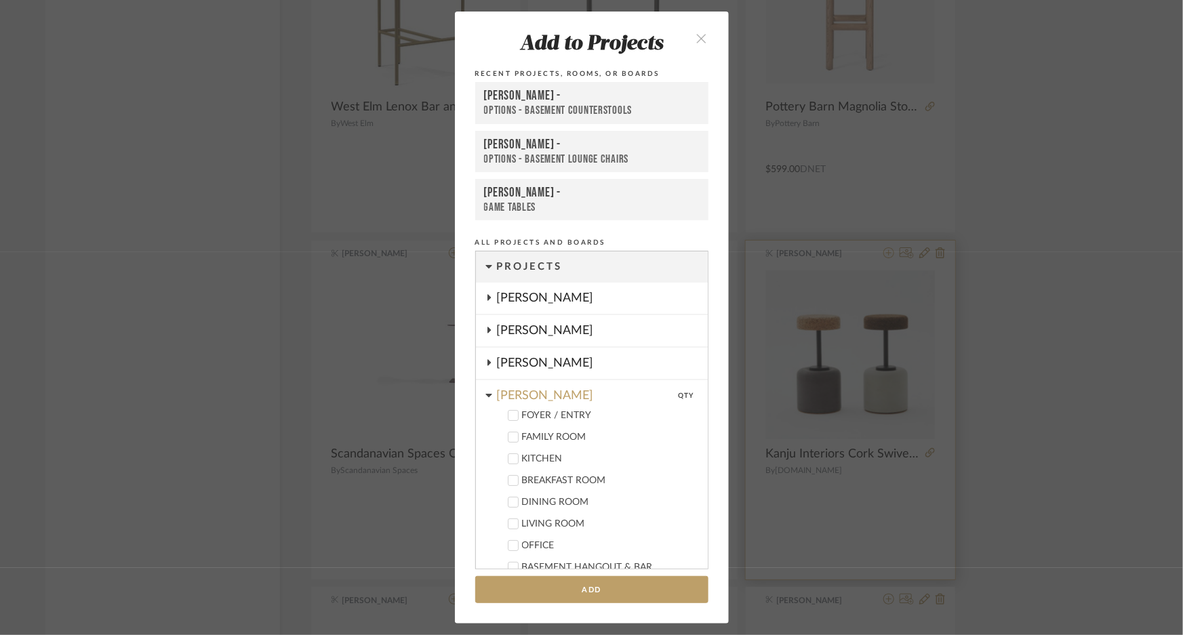
scroll to position [542, 0]
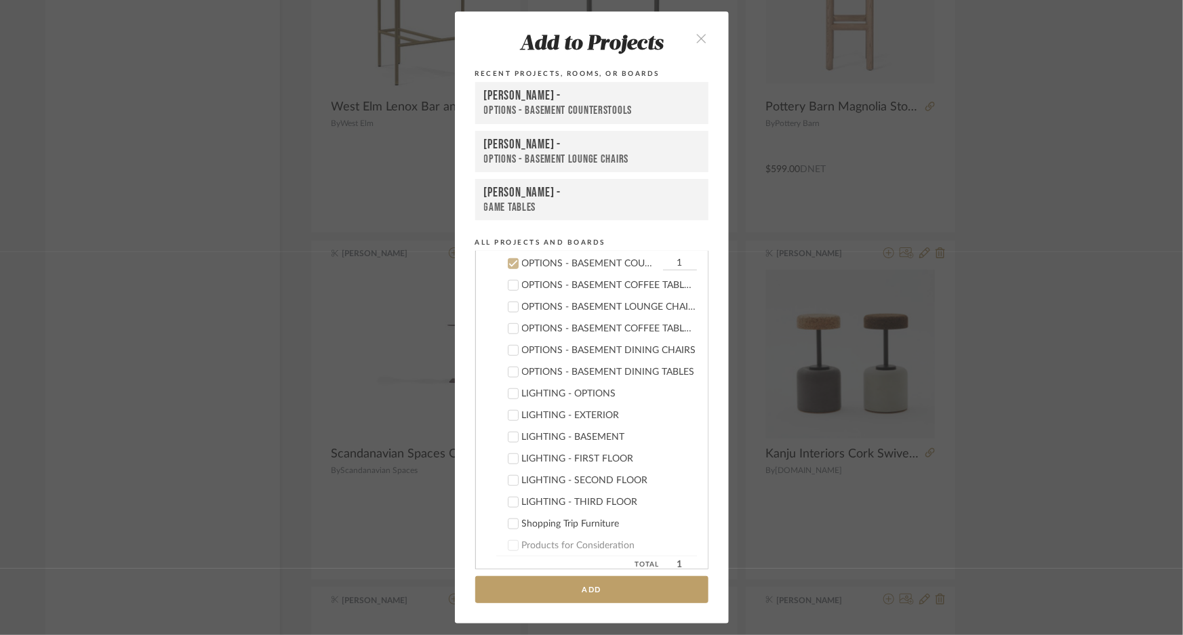
click at [592, 108] on div "OPTIONS - BASEMENT COUNTERSTOOLS" at bounding box center [592, 111] width 216 height 14
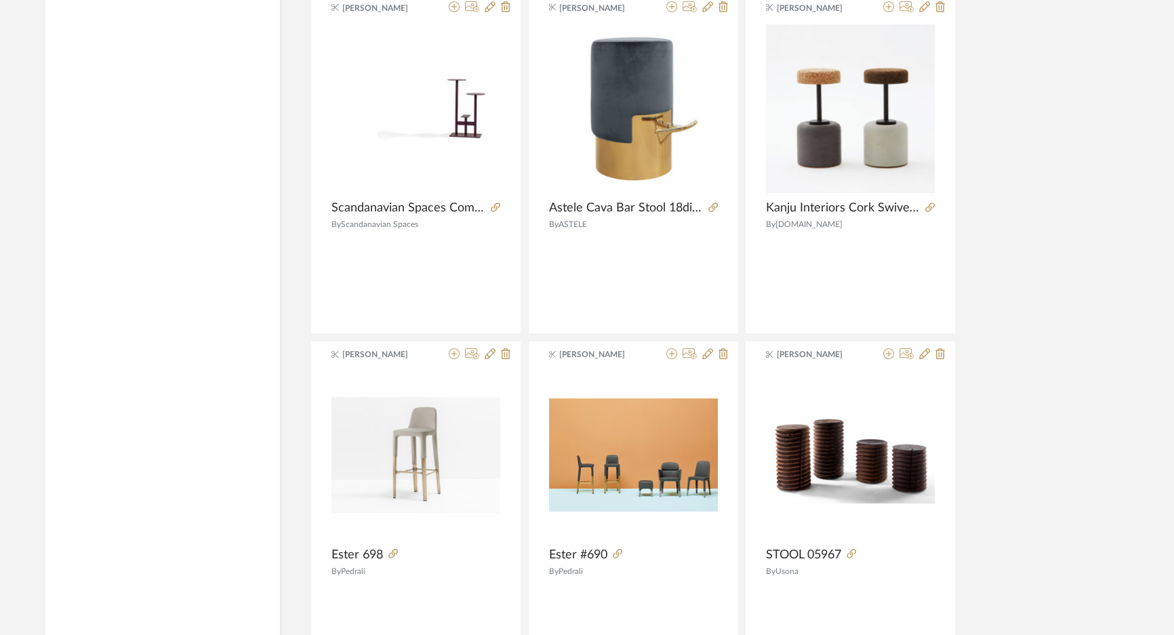
scroll to position [12302, 0]
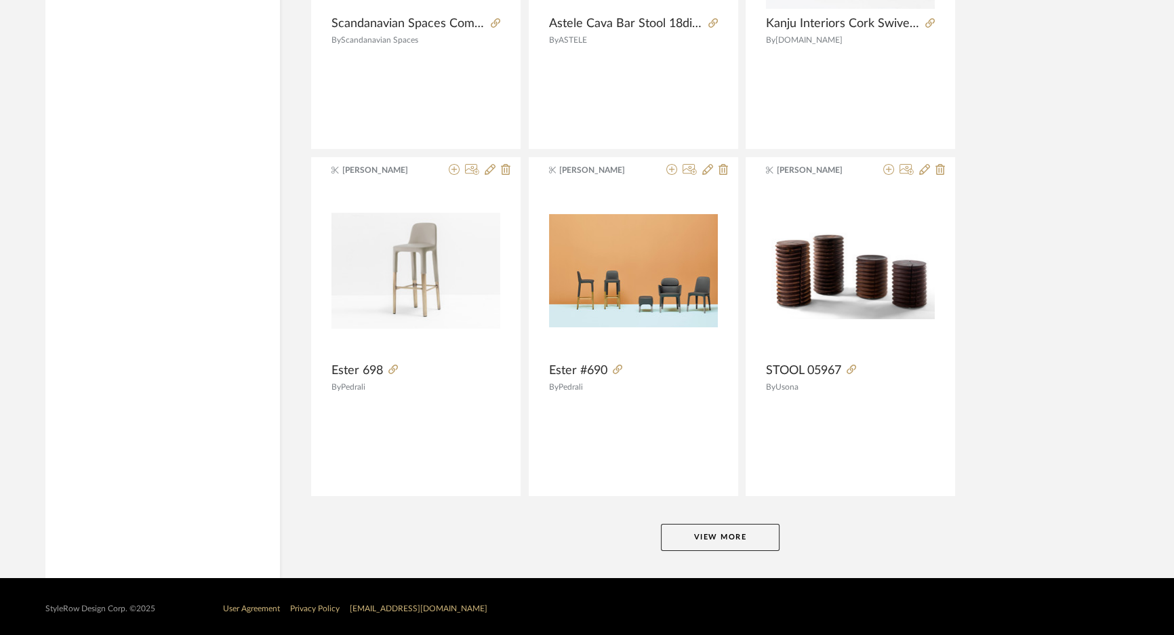
click at [746, 534] on button "View More" at bounding box center [720, 537] width 119 height 27
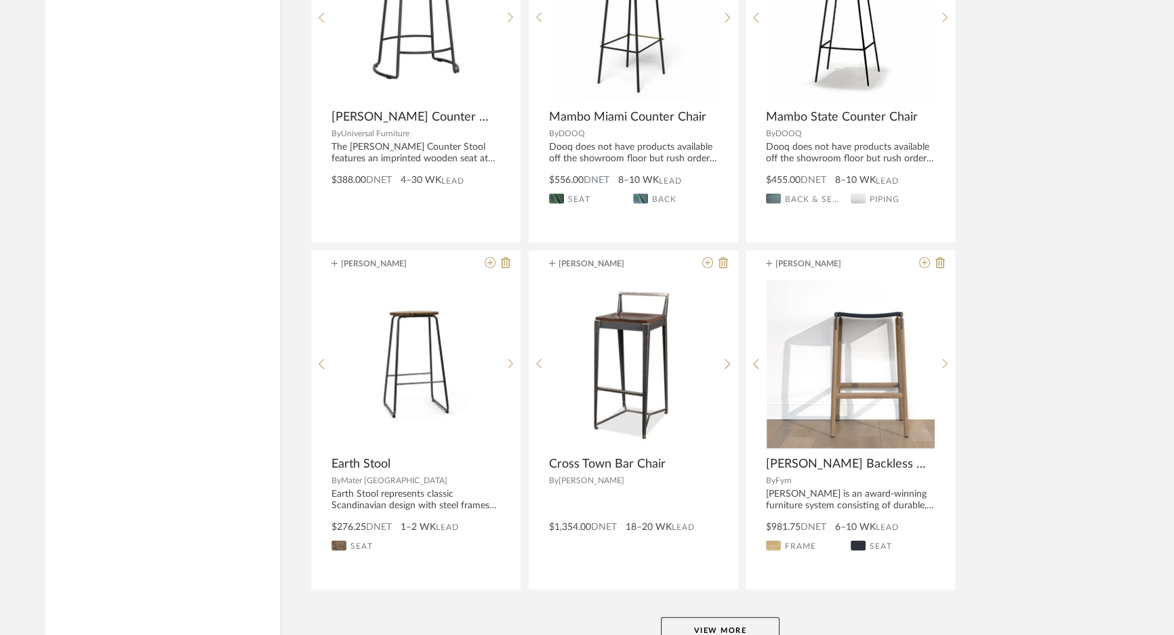
scroll to position [16463, 0]
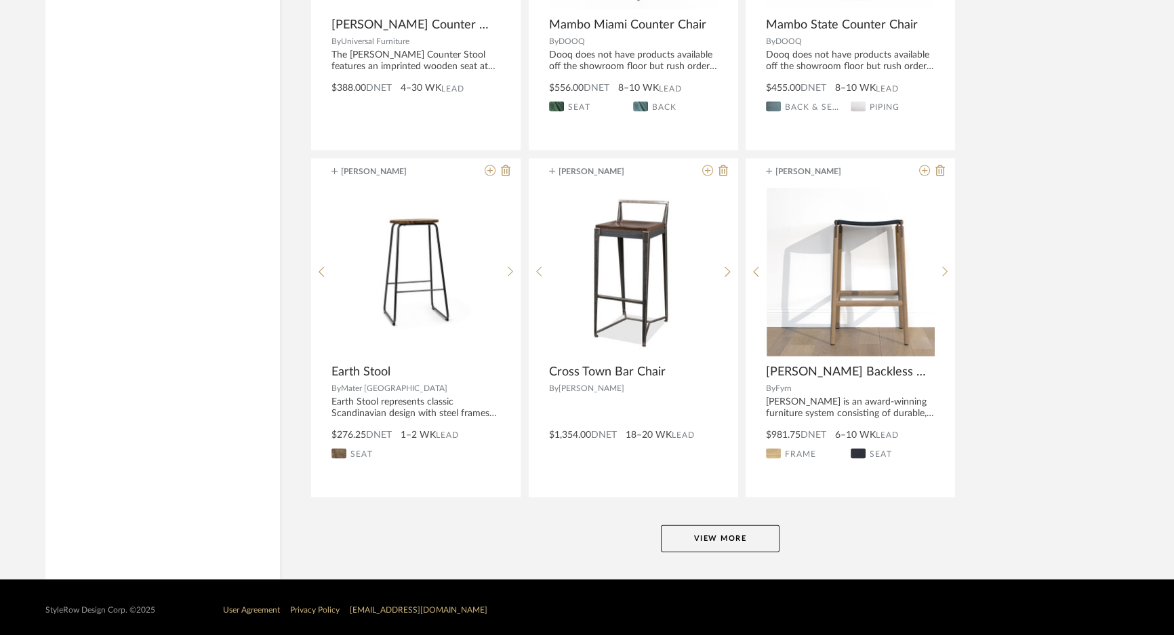
click at [765, 532] on button "View More" at bounding box center [720, 539] width 119 height 27
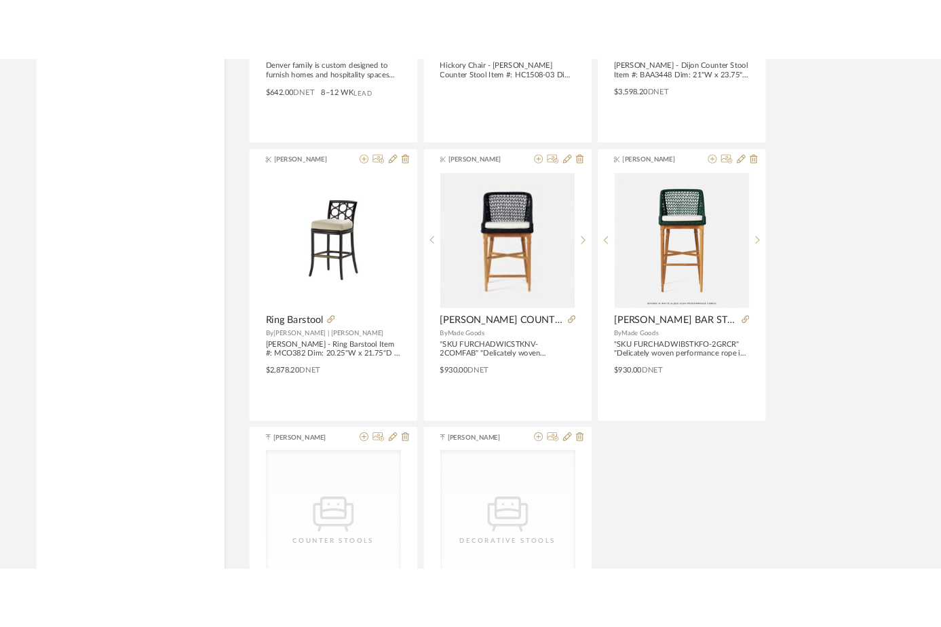
scroll to position [17449, 0]
